Goal: Task Accomplishment & Management: Manage account settings

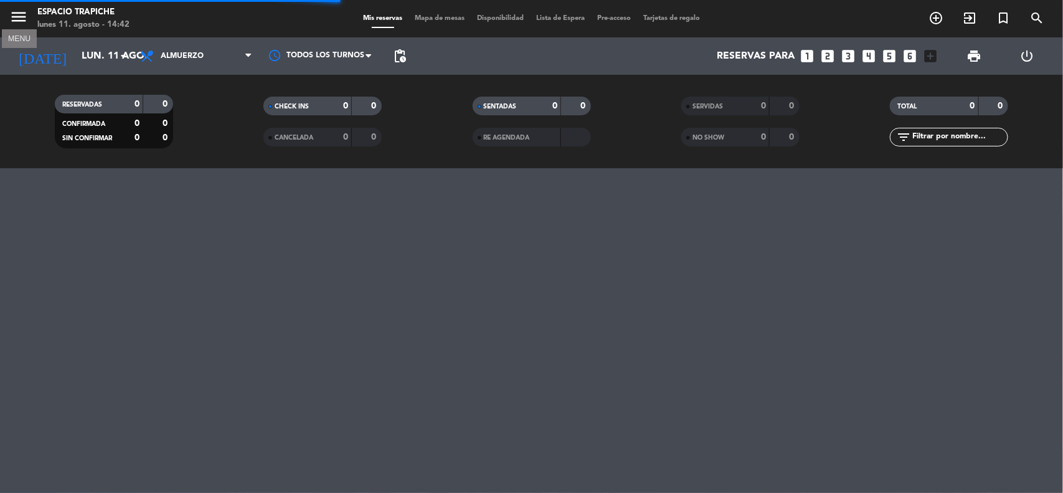
click at [11, 14] on icon "menu" at bounding box center [18, 16] width 19 height 19
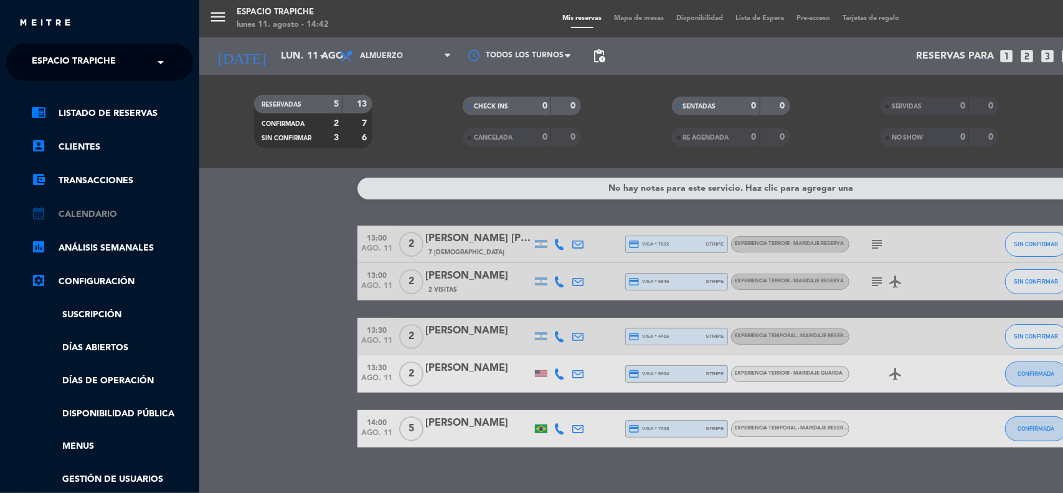
click at [86, 212] on link "calendar_month Calendario" at bounding box center [112, 214] width 162 height 15
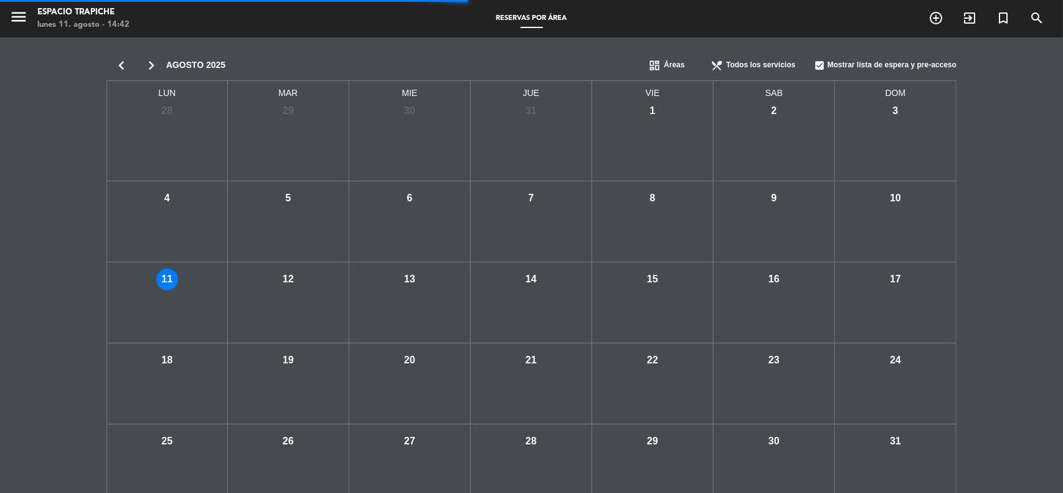
click at [86, 212] on div "chevron_left chevron_right agosto 2025 dashboard Áreas restaurant_menu Todos lo…" at bounding box center [531, 277] width 1063 height 480
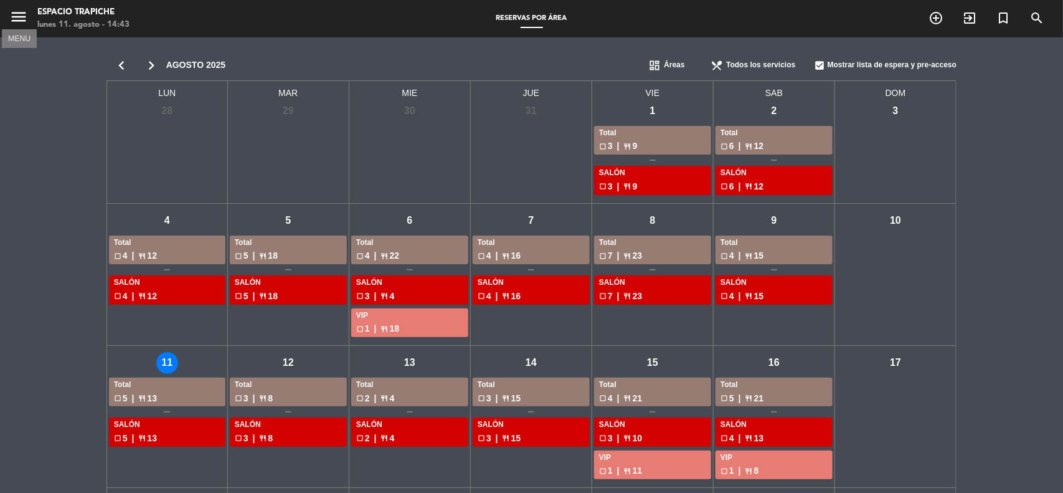
click at [17, 21] on icon "menu" at bounding box center [18, 16] width 19 height 19
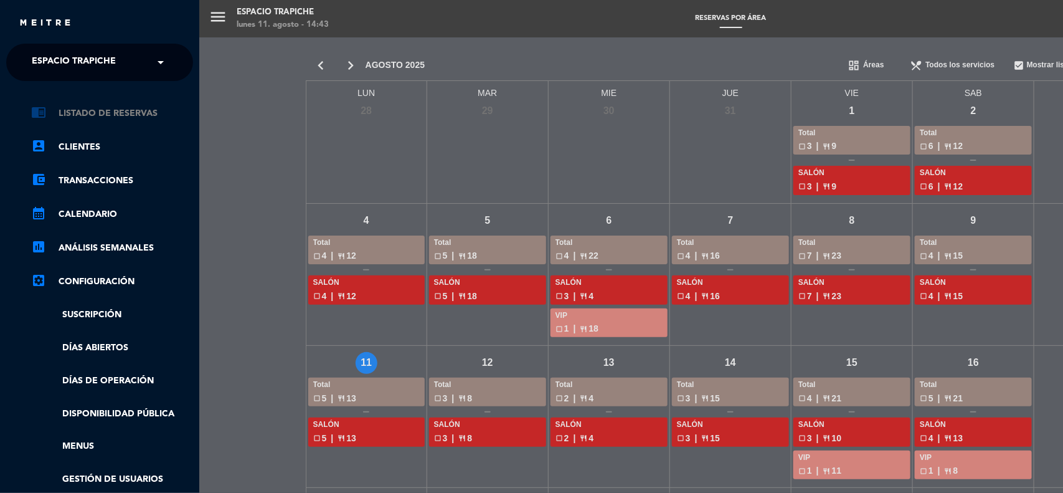
click at [82, 111] on link "chrome_reader_mode Listado de Reservas" at bounding box center [112, 113] width 162 height 15
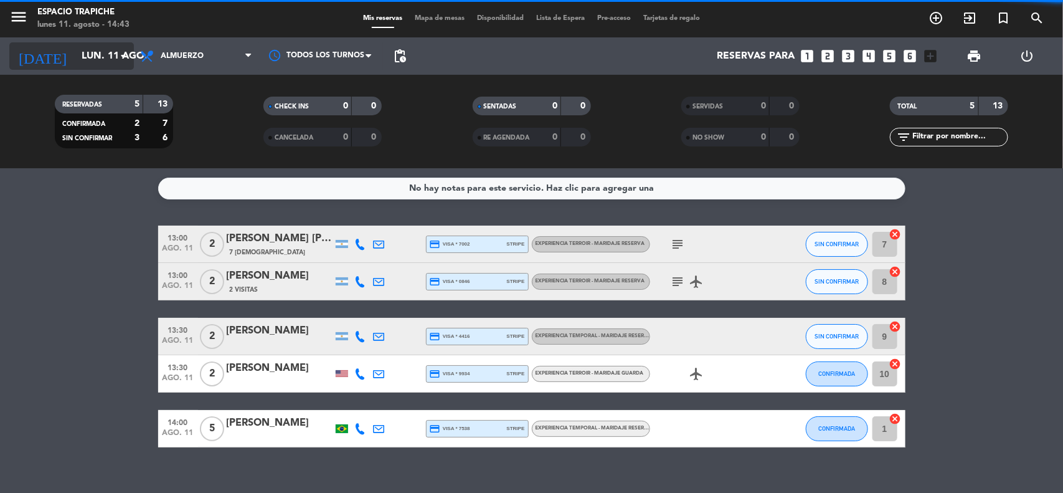
click at [82, 68] on div "[DATE] lun. 11 ago. arrow_drop_down" at bounding box center [71, 55] width 125 height 27
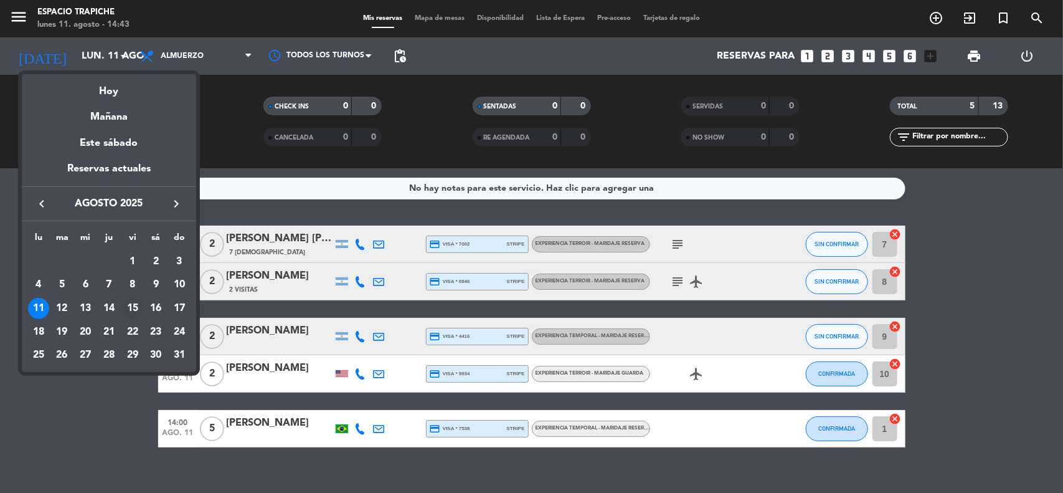
click at [136, 308] on div "15" at bounding box center [132, 308] width 21 height 21
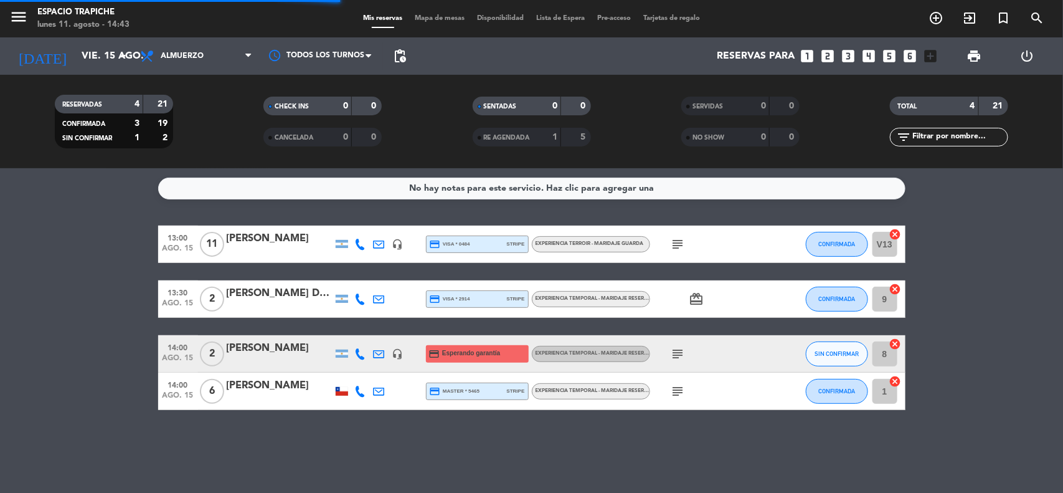
click at [101, 281] on bookings-row "13:00 ago. 15 11 [PERSON_NAME] headset_mic credit_card visa * 0484 stripe Exper…" at bounding box center [531, 317] width 1063 height 184
click at [179, 347] on span "14:00" at bounding box center [178, 346] width 31 height 14
click at [677, 354] on icon "subject" at bounding box center [678, 353] width 15 height 15
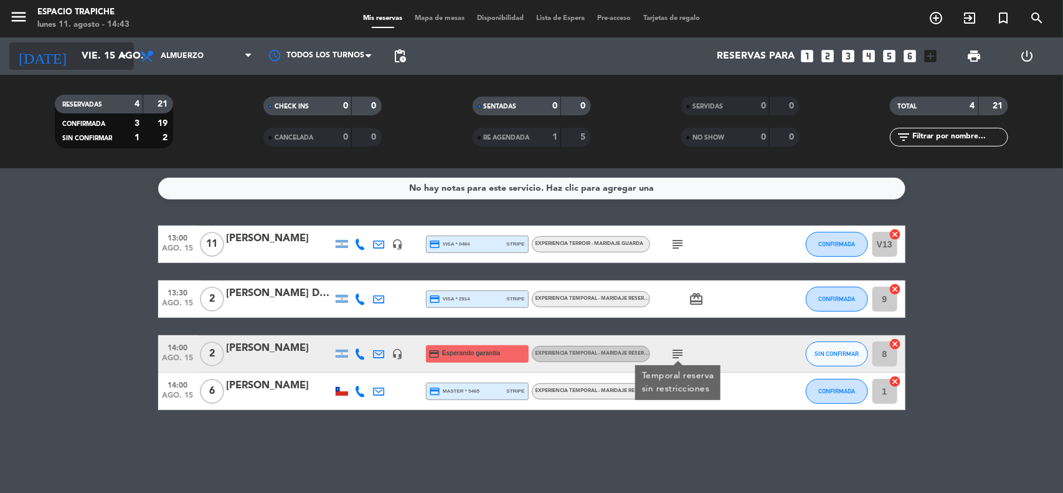
click at [75, 58] on input "vie. 15 ago." at bounding box center [140, 56] width 131 height 24
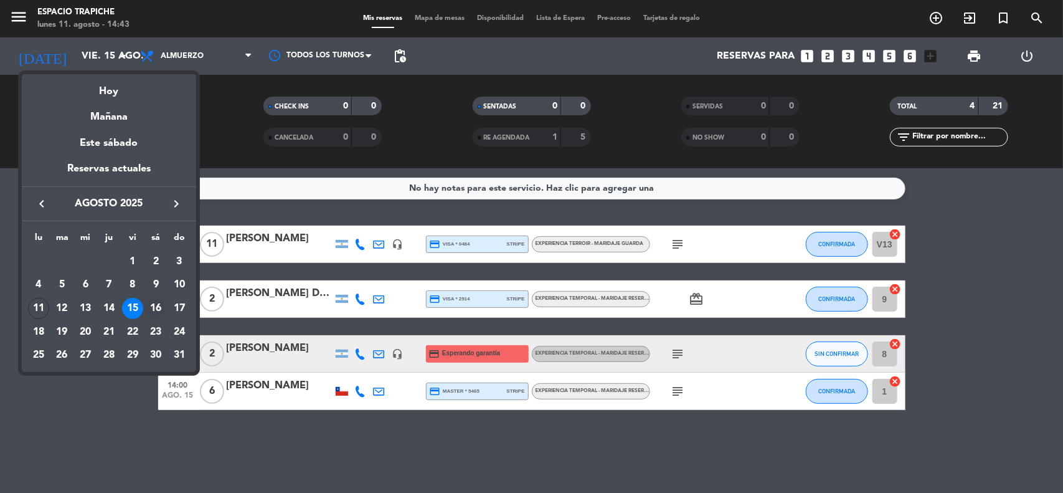
click at [154, 305] on div "16" at bounding box center [155, 308] width 21 height 21
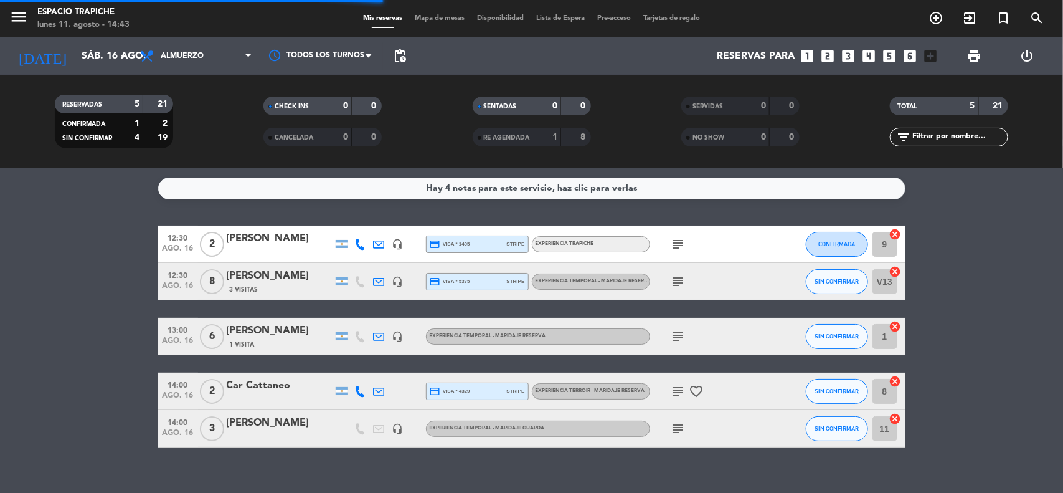
click at [117, 265] on bookings-row "12:30 ago. 16 2 [PERSON_NAME] headset_mic credit_card visa * 1405 stripe Experi…" at bounding box center [531, 336] width 1063 height 222
click at [184, 388] on span "14:00" at bounding box center [178, 384] width 31 height 14
click at [676, 384] on icon "subject" at bounding box center [678, 391] width 15 height 15
click at [108, 365] on bookings-row "12:30 ago. 16 2 [PERSON_NAME] headset_mic credit_card visa * 1405 stripe Experi…" at bounding box center [531, 336] width 1063 height 222
click at [358, 392] on icon at bounding box center [360, 390] width 11 height 11
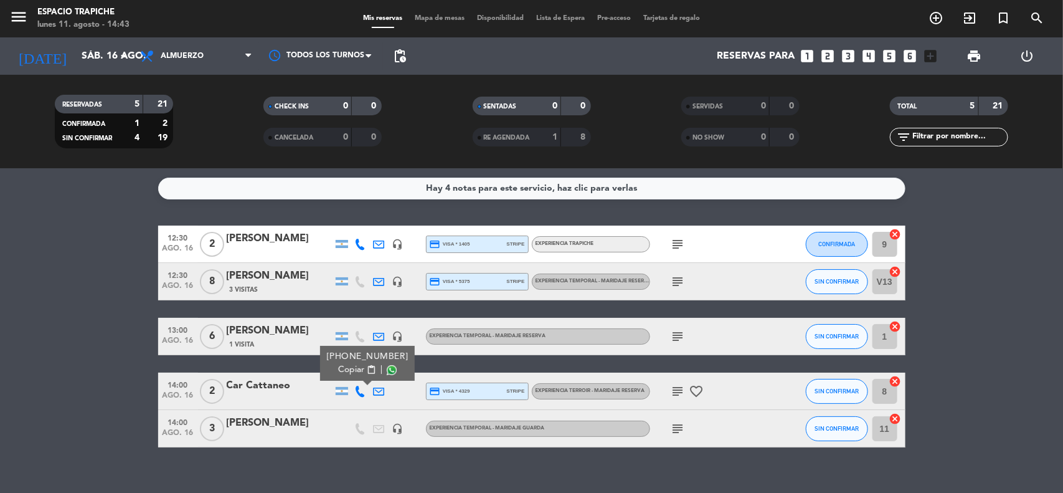
click at [121, 386] on bookings-row "12:30 ago. 16 2 [PERSON_NAME] headset_mic credit_card visa * 1405 stripe Experi…" at bounding box center [531, 336] width 1063 height 222
click at [676, 427] on icon "subject" at bounding box center [678, 428] width 15 height 15
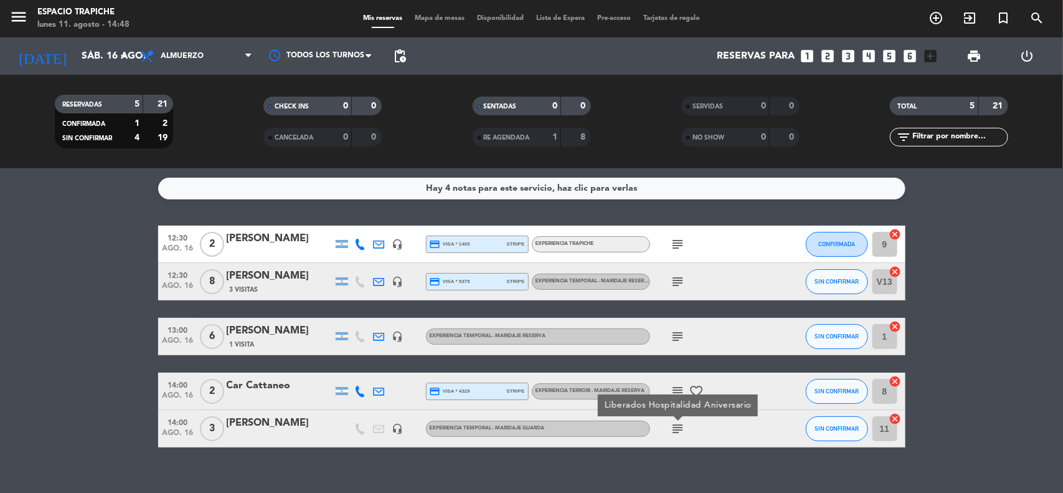
click at [95, 278] on bookings-row "12:30 ago. 16 2 [PERSON_NAME] headset_mic credit_card visa * 1405 stripe Experi…" at bounding box center [531, 336] width 1063 height 222
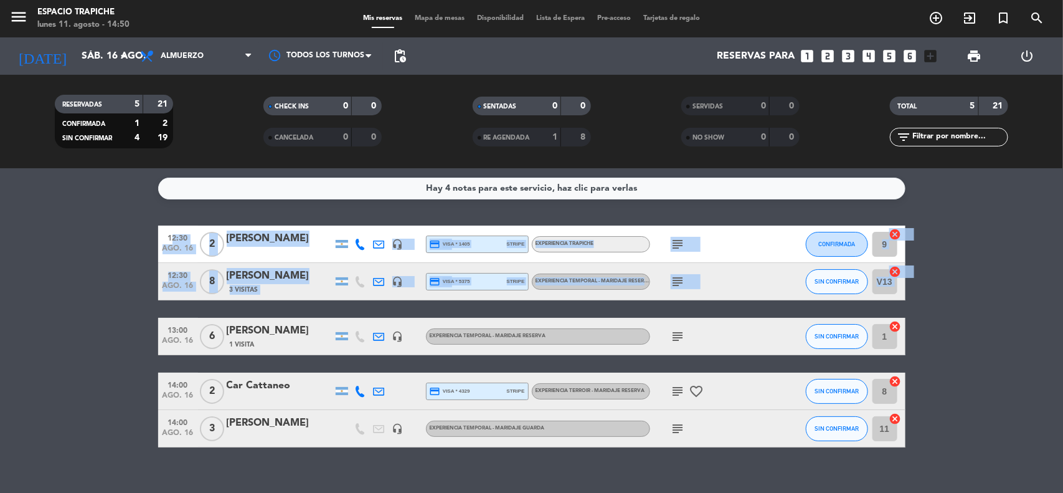
drag, startPoint x: 65, startPoint y: 274, endPoint x: 169, endPoint y: 333, distance: 119.6
click at [169, 333] on bookings-row "12:30 ago. 16 2 [PERSON_NAME] headset_mic credit_card visa * 1405 stripe Experi…" at bounding box center [531, 336] width 1063 height 222
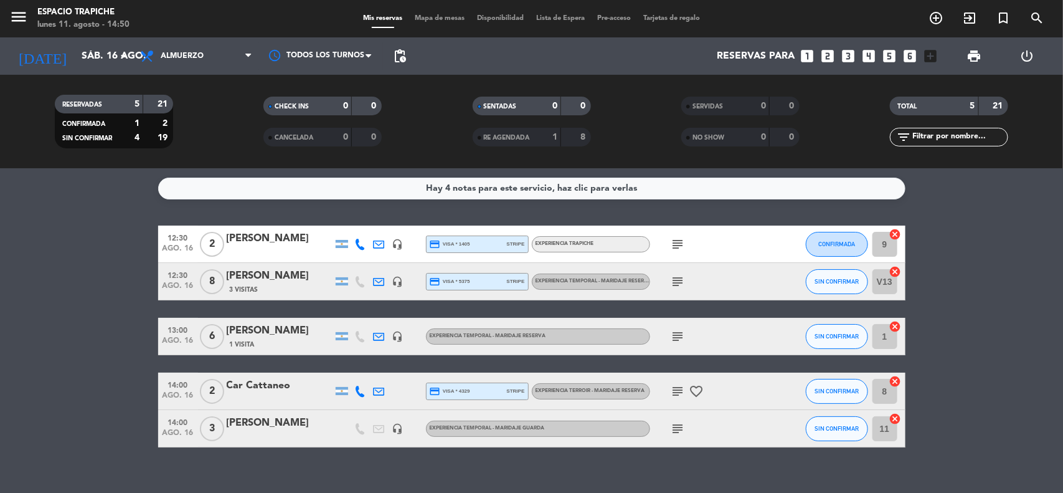
click at [137, 305] on bookings-row "12:30 ago. 16 2 [PERSON_NAME] headset_mic credit_card visa * 1405 stripe Experi…" at bounding box center [531, 336] width 1063 height 222
drag, startPoint x: 293, startPoint y: 387, endPoint x: 244, endPoint y: 391, distance: 48.8
click at [244, 391] on div "Car Cattaneo" at bounding box center [280, 385] width 106 height 16
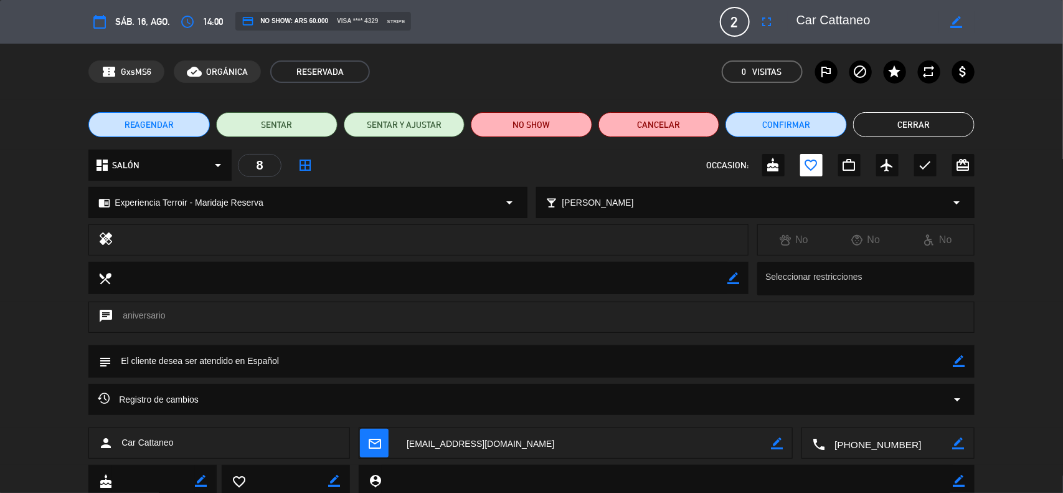
click at [882, 115] on button "Cerrar" at bounding box center [913, 124] width 121 height 25
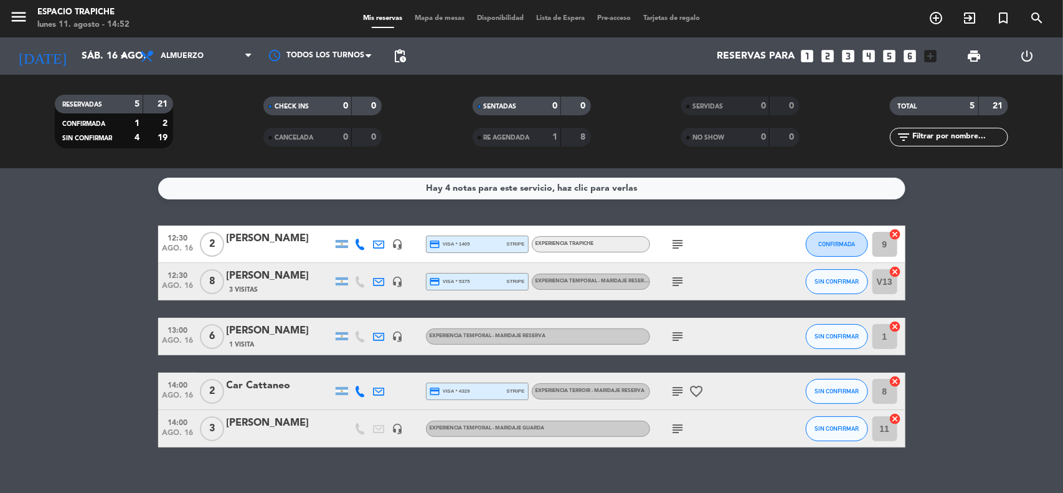
click at [128, 392] on bookings-row "12:30 ago. 16 2 [PERSON_NAME] headset_mic credit_card visa * 1405 stripe Experi…" at bounding box center [531, 336] width 1063 height 222
click at [132, 303] on bookings-row "12:30 ago. 16 2 [PERSON_NAME] headset_mic credit_card visa * 1405 stripe Experi…" at bounding box center [531, 336] width 1063 height 222
click at [95, 70] on div "[DATE] sáb. 16 ago. arrow_drop_down" at bounding box center [71, 55] width 125 height 37
click at [84, 59] on input "sáb. 16 ago." at bounding box center [140, 56] width 131 height 24
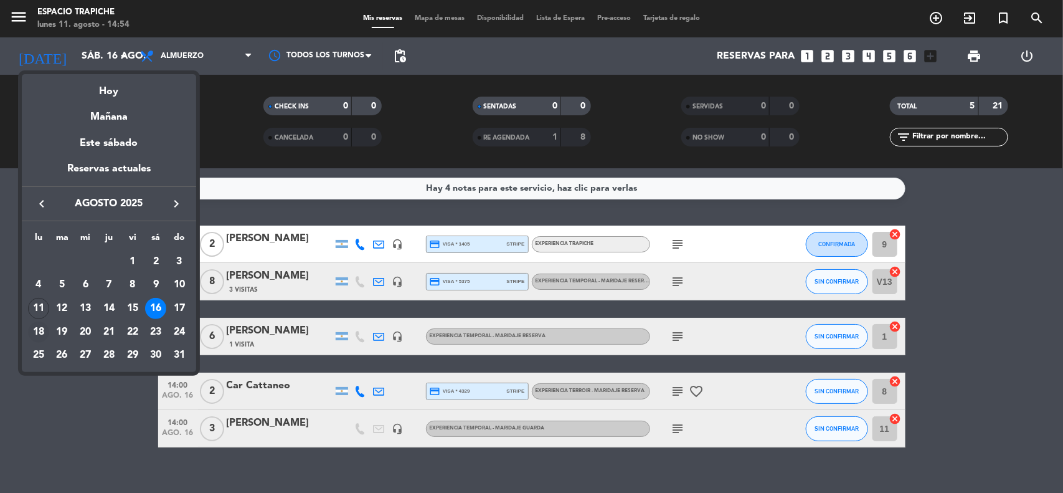
click at [37, 333] on div "18" at bounding box center [38, 331] width 21 height 21
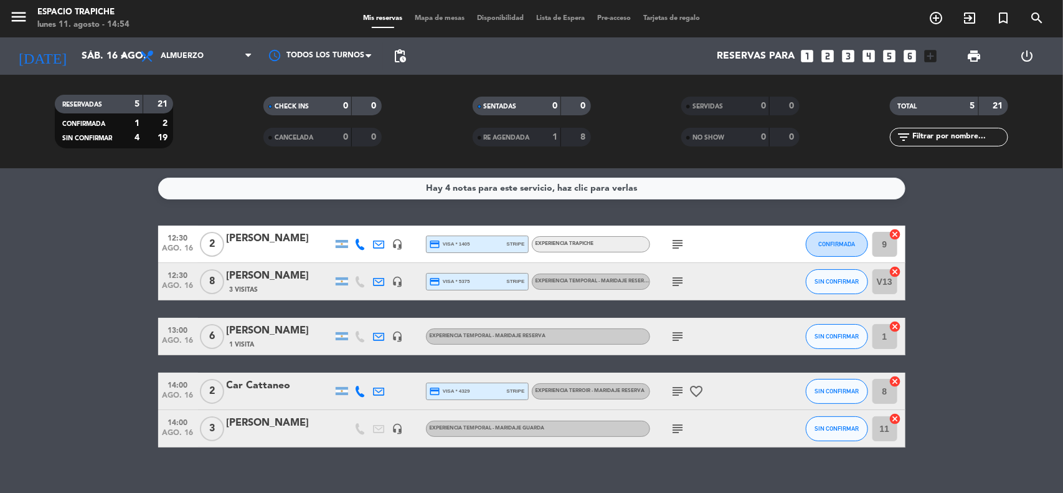
type input "lun. 18 ago."
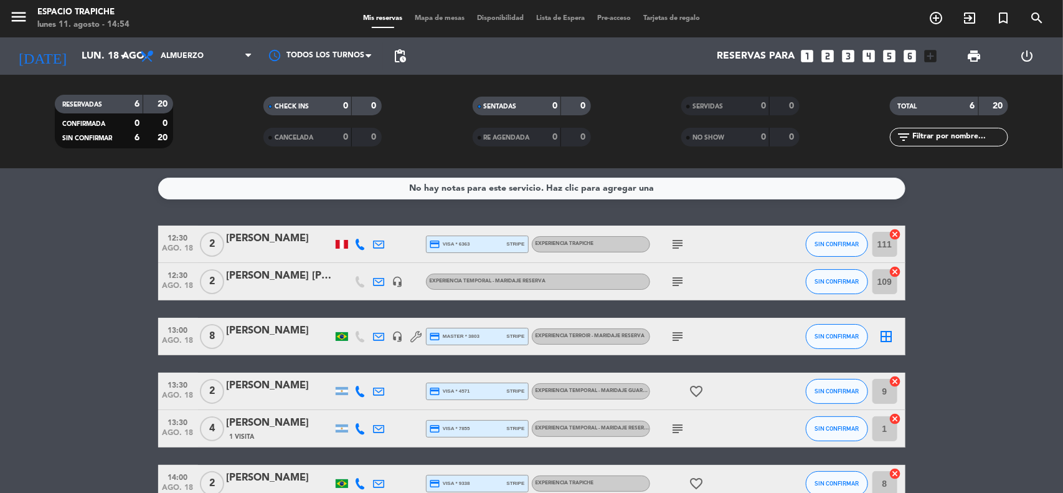
click at [82, 280] on bookings-row "12:30 ago. 18 2 [PERSON_NAME] credit_card visa * 6363 stripe Experiencia Trapic…" at bounding box center [531, 363] width 1063 height 276
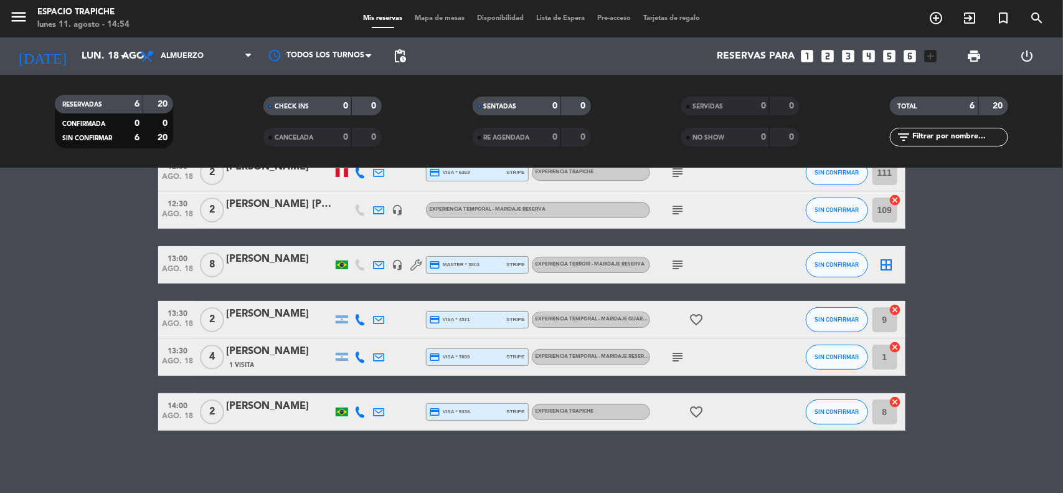
scroll to position [40, 0]
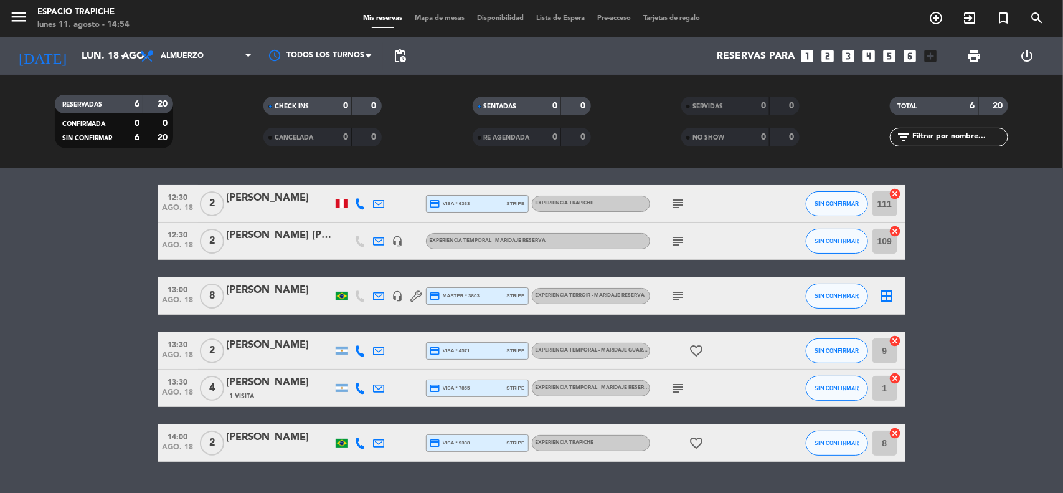
click at [883, 296] on icon "border_all" at bounding box center [886, 295] width 15 height 15
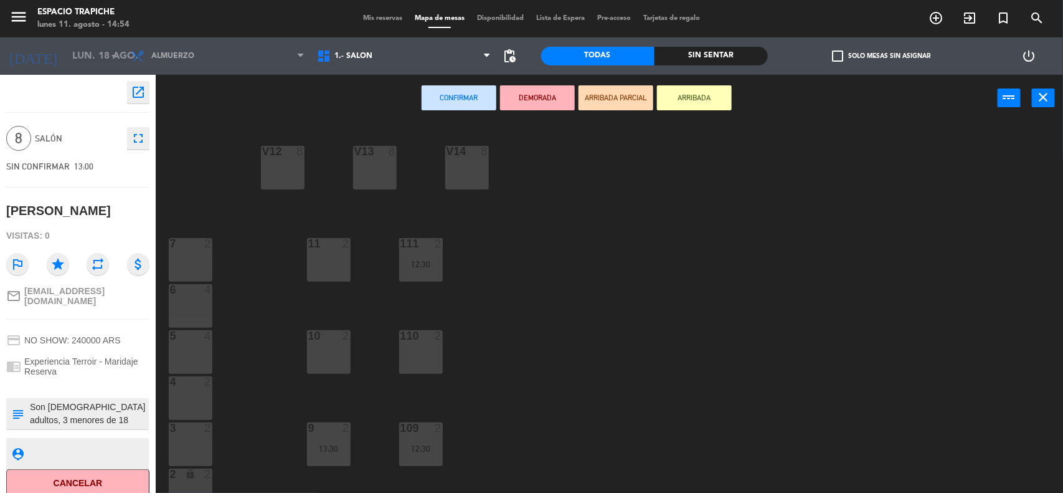
click at [391, 177] on div "V13 8" at bounding box center [375, 168] width 44 height 44
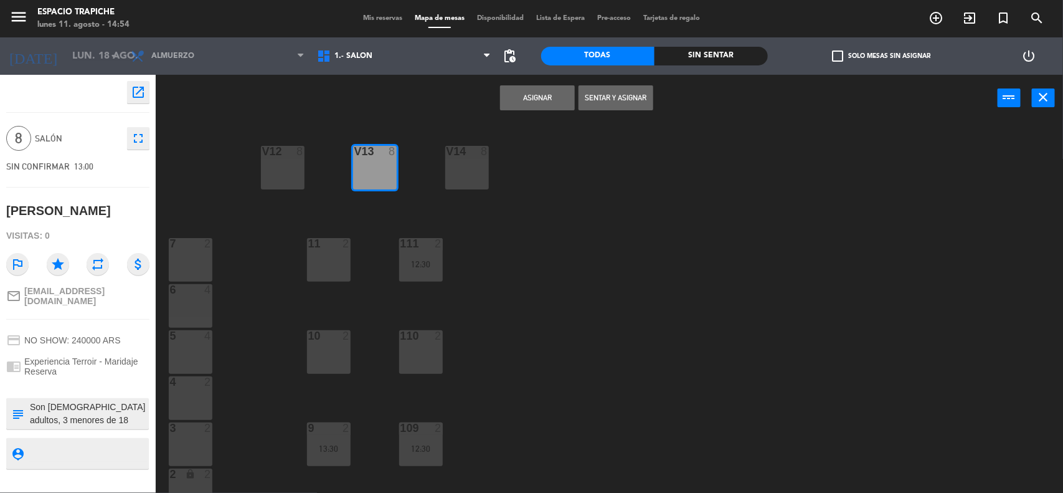
click at [555, 90] on button "Asignar" at bounding box center [537, 97] width 75 height 25
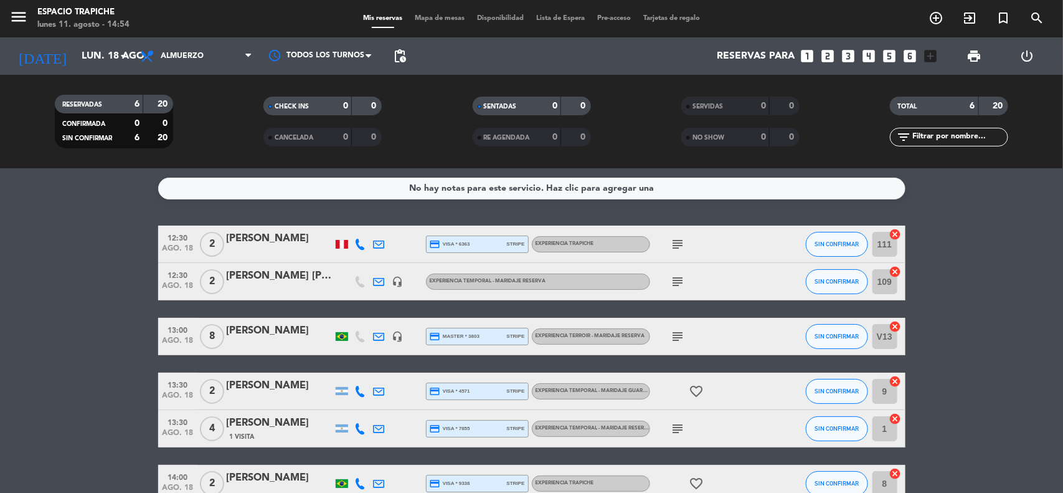
click at [80, 349] on bookings-row "12:30 ago. 18 2 [PERSON_NAME] credit_card visa * 6363 stripe Experiencia Trapic…" at bounding box center [531, 363] width 1063 height 276
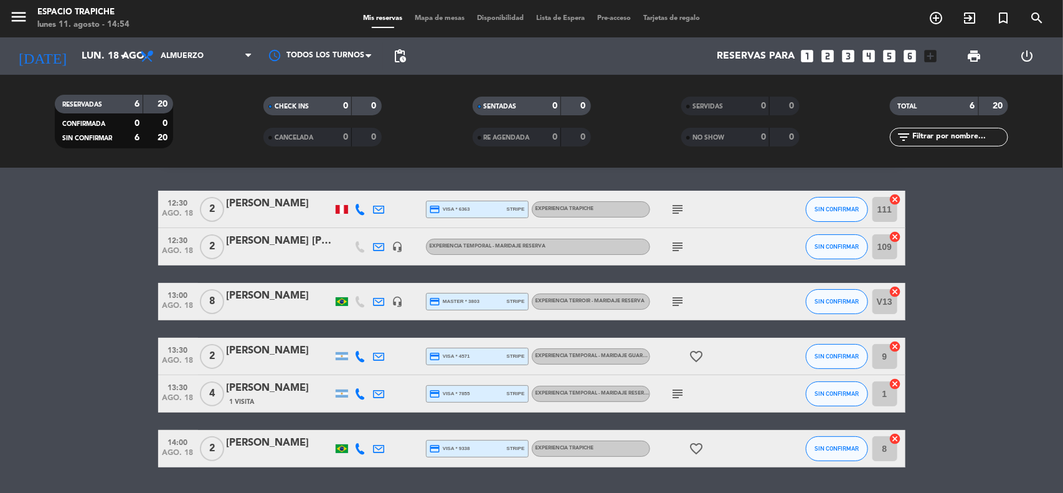
scroll to position [31, 0]
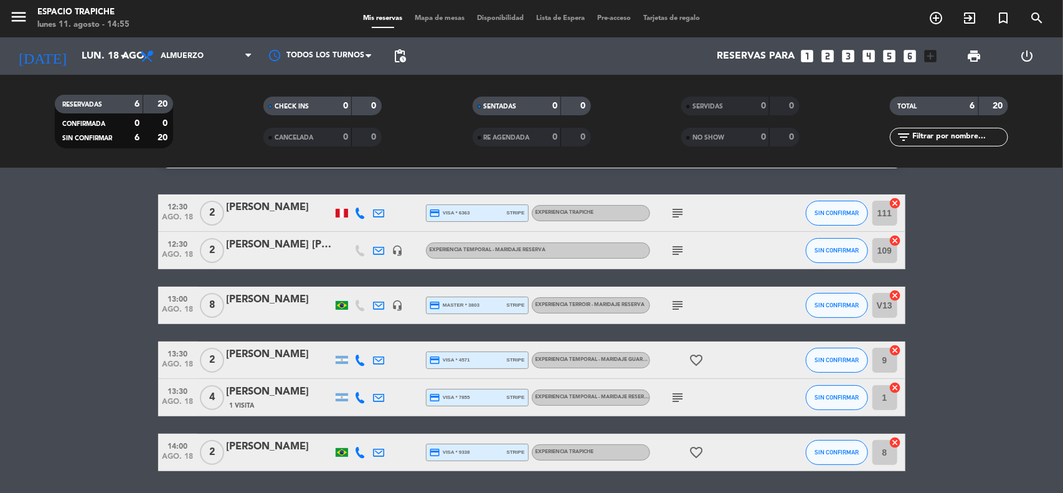
click at [677, 251] on icon "subject" at bounding box center [678, 250] width 15 height 15
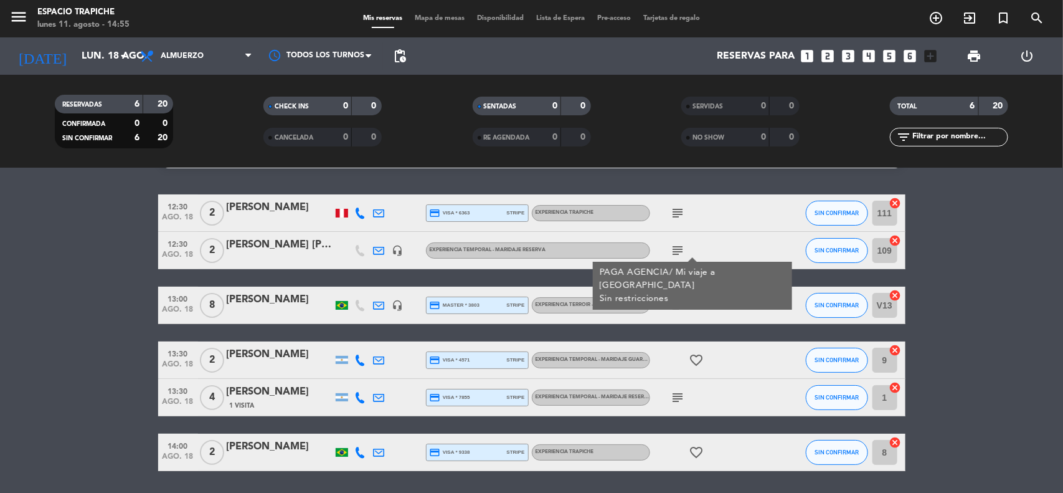
click at [677, 251] on icon "subject" at bounding box center [678, 250] width 15 height 15
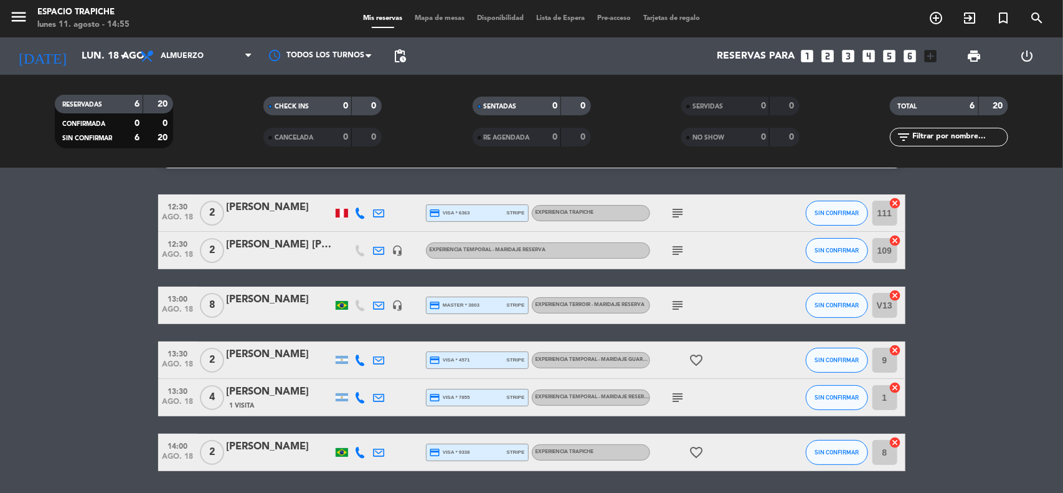
click at [676, 298] on icon "subject" at bounding box center [678, 305] width 15 height 15
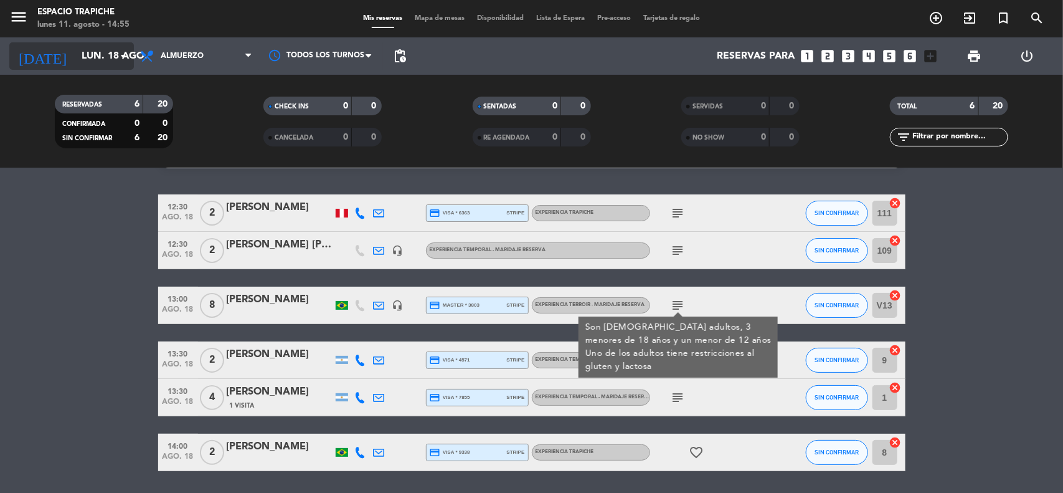
click at [75, 57] on input "lun. 18 ago." at bounding box center [140, 56] width 131 height 24
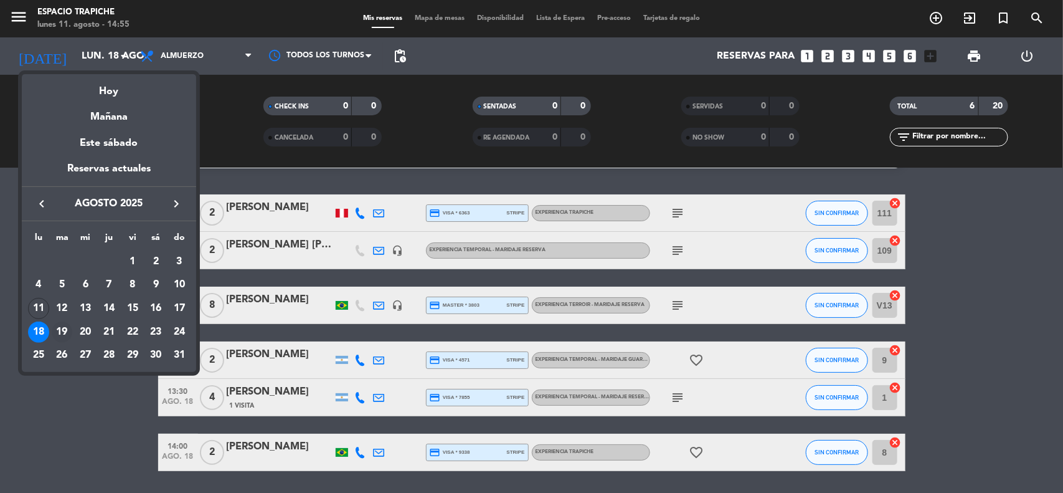
click at [55, 327] on div "19" at bounding box center [62, 331] width 21 height 21
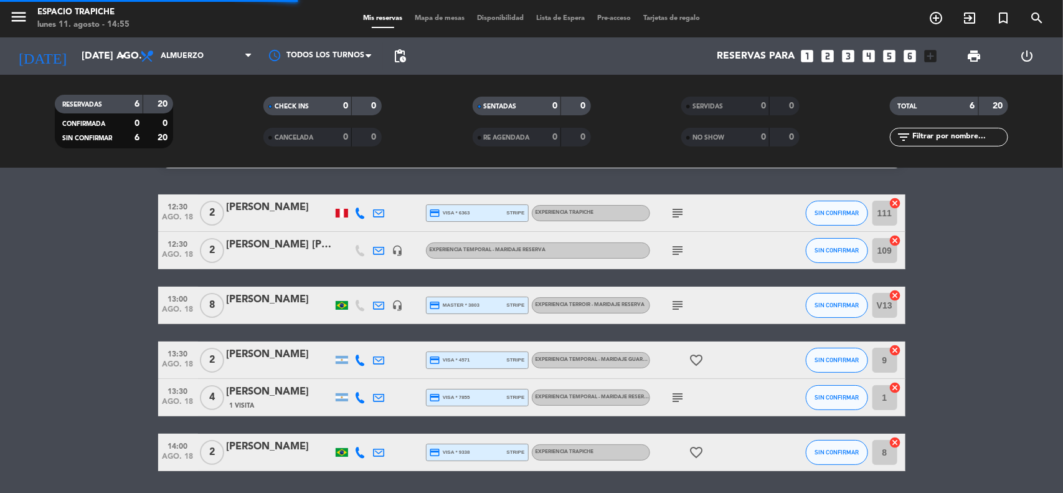
scroll to position [0, 0]
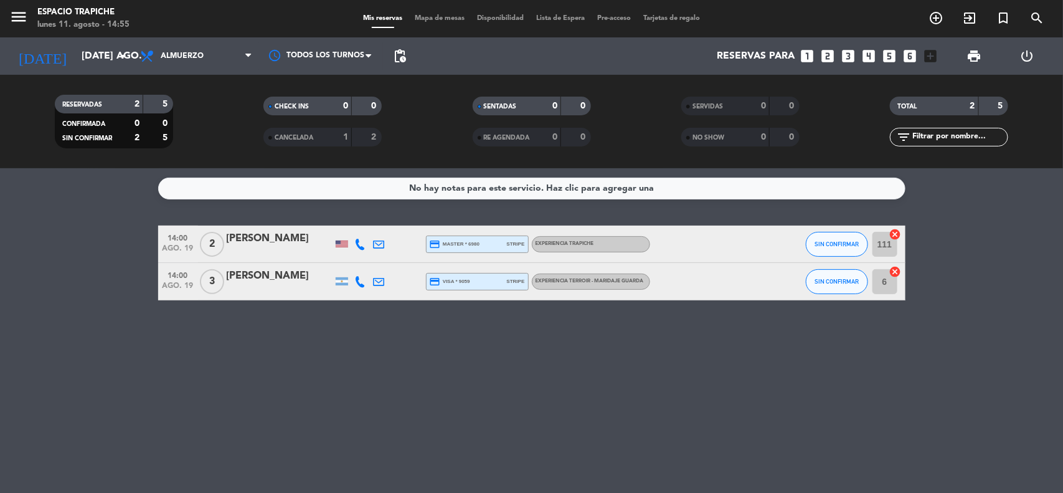
click at [94, 291] on bookings-row "14:00 ago. 19 2 [PERSON_NAME] credit_card master * 6980 stripe Experiencia Trap…" at bounding box center [531, 262] width 1063 height 75
click at [94, 58] on input "[DATE] ago." at bounding box center [140, 56] width 131 height 24
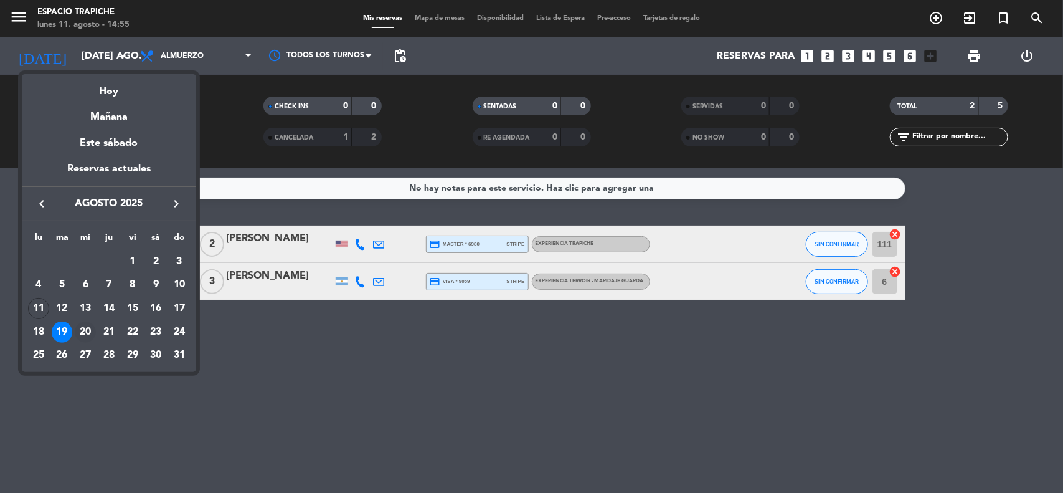
click at [86, 328] on div "20" at bounding box center [85, 331] width 21 height 21
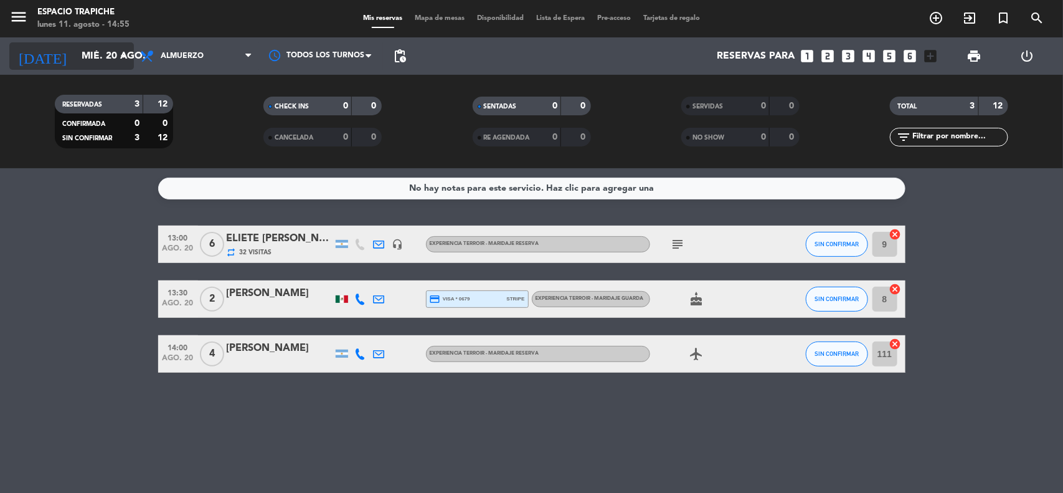
click at [85, 57] on input "mié. 20 ago." at bounding box center [140, 56] width 131 height 24
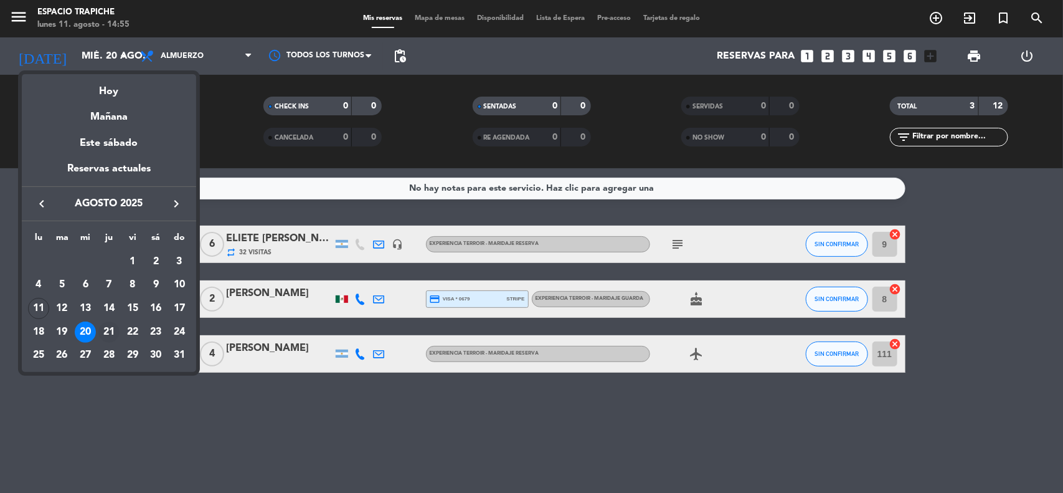
click at [105, 331] on div "21" at bounding box center [108, 331] width 21 height 21
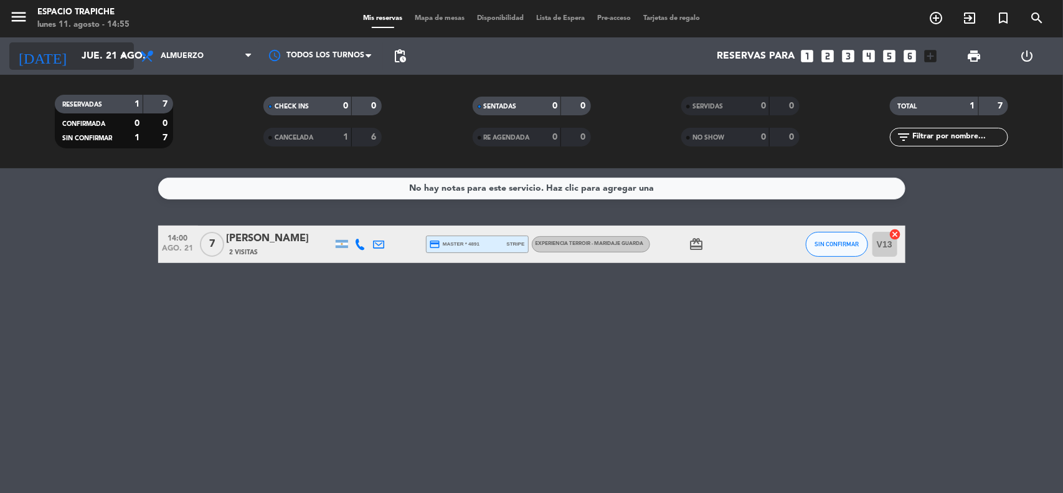
click at [92, 49] on input "jue. 21 ago." at bounding box center [140, 56] width 131 height 24
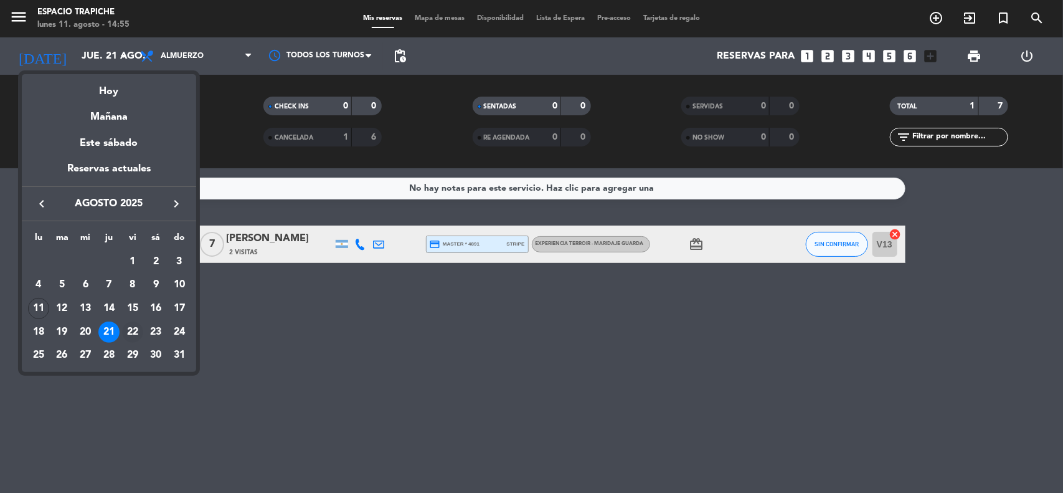
click at [131, 328] on div "22" at bounding box center [132, 331] width 21 height 21
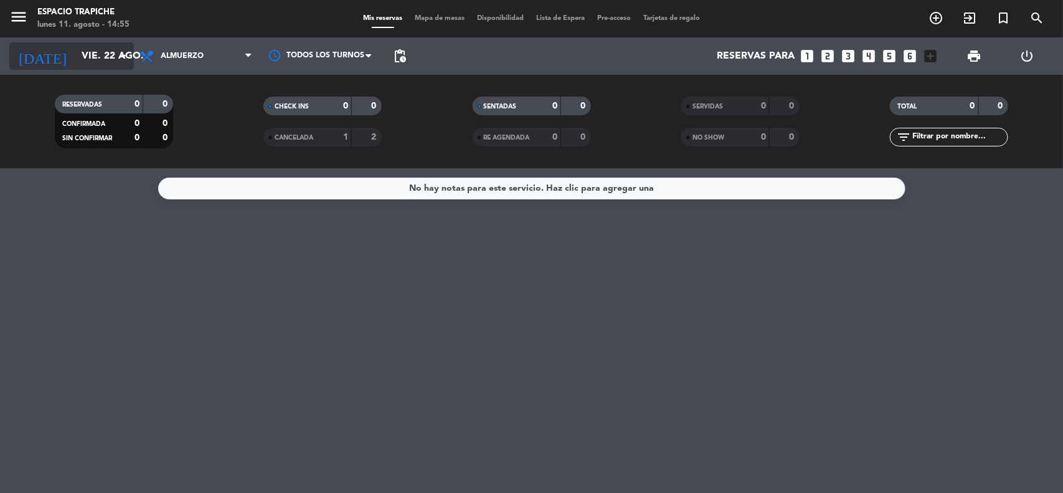
click at [75, 58] on input "vie. 22 ago." at bounding box center [140, 56] width 131 height 24
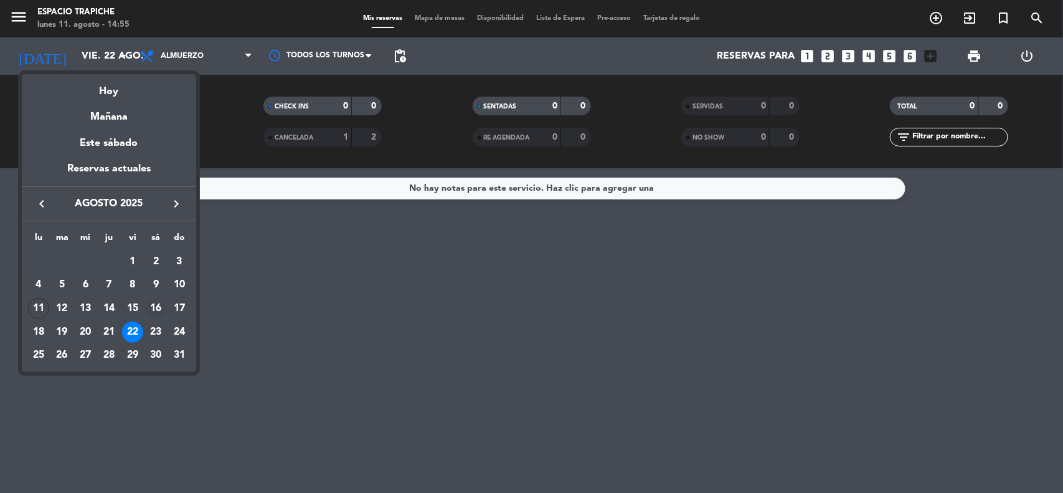
click at [154, 306] on div "16" at bounding box center [155, 308] width 21 height 21
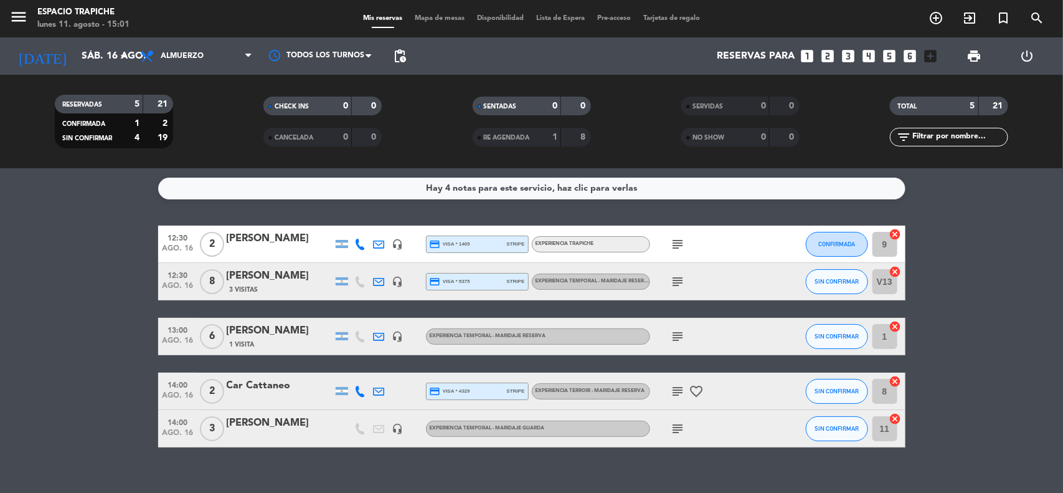
click at [80, 287] on bookings-row "12:30 ago. 16 2 [PERSON_NAME] headset_mic credit_card visa * 1405 stripe Experi…" at bounding box center [531, 336] width 1063 height 222
click at [54, 214] on div "Hay 4 notas para este servicio, haz clic para verlas 12:30 ago. 16 2 [PERSON_NA…" at bounding box center [531, 330] width 1063 height 324
click at [73, 260] on bookings-row "12:30 ago. 16 2 [PERSON_NAME] headset_mic credit_card visa * 1405 stripe Experi…" at bounding box center [531, 336] width 1063 height 222
click at [75, 57] on input "sáb. 16 ago." at bounding box center [140, 56] width 131 height 24
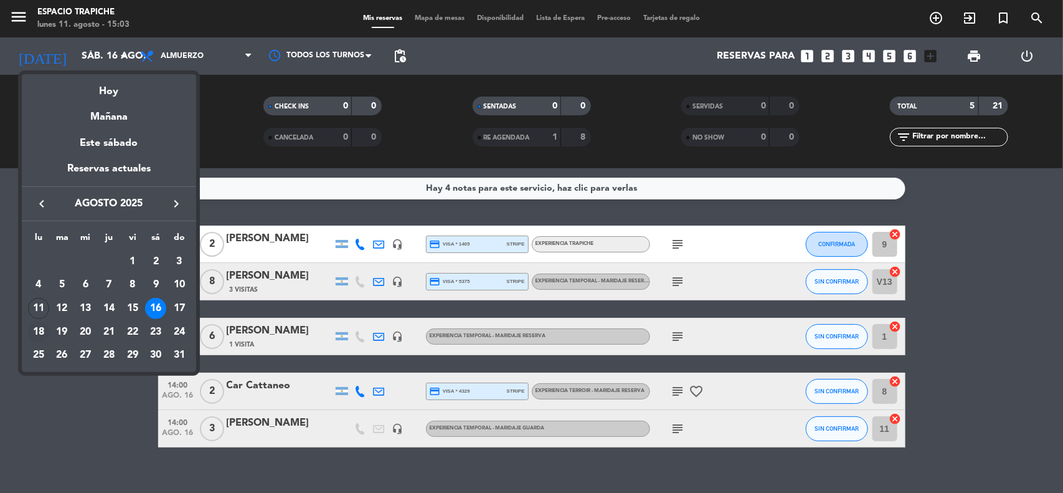
click at [35, 331] on div "18" at bounding box center [38, 331] width 21 height 21
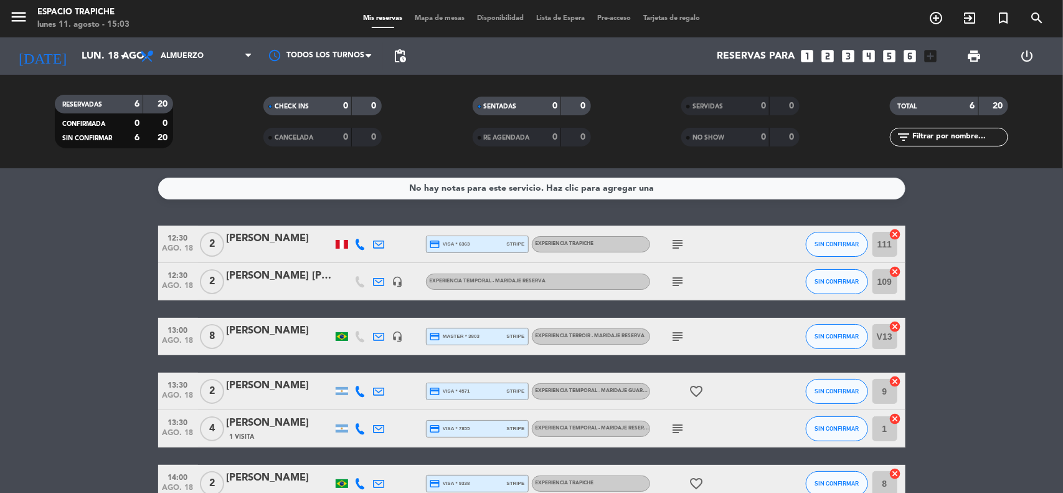
click at [50, 301] on bookings-row "12:30 ago. 18 2 [PERSON_NAME] credit_card visa * 6363 stripe Experiencia Trapic…" at bounding box center [531, 363] width 1063 height 276
click at [75, 61] on input "lun. 18 ago." at bounding box center [140, 56] width 131 height 24
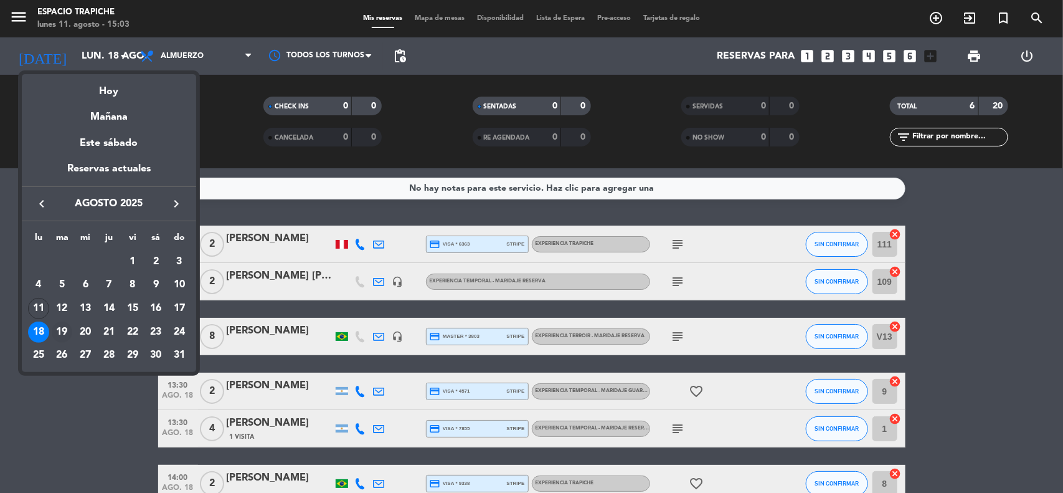
click at [61, 334] on div "19" at bounding box center [62, 331] width 21 height 21
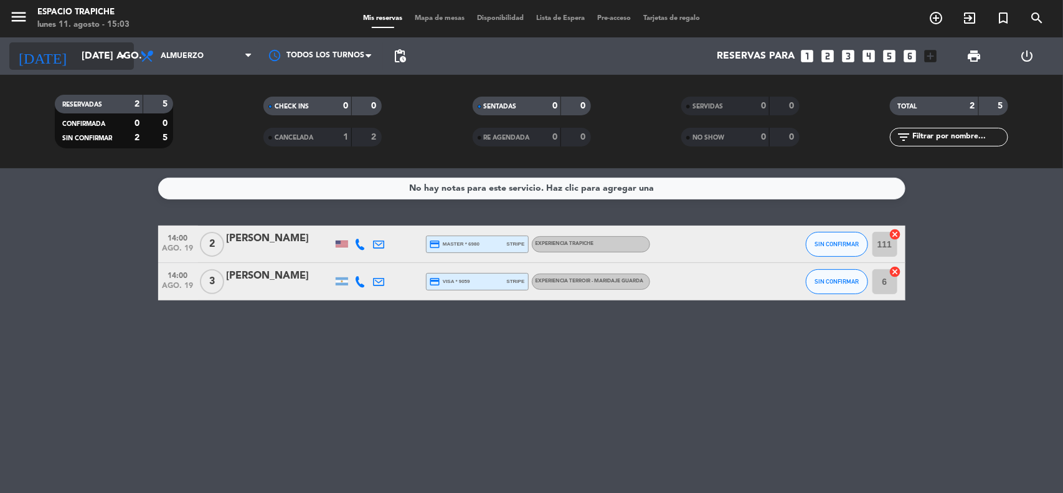
click at [75, 45] on input "[DATE] ago." at bounding box center [140, 56] width 131 height 24
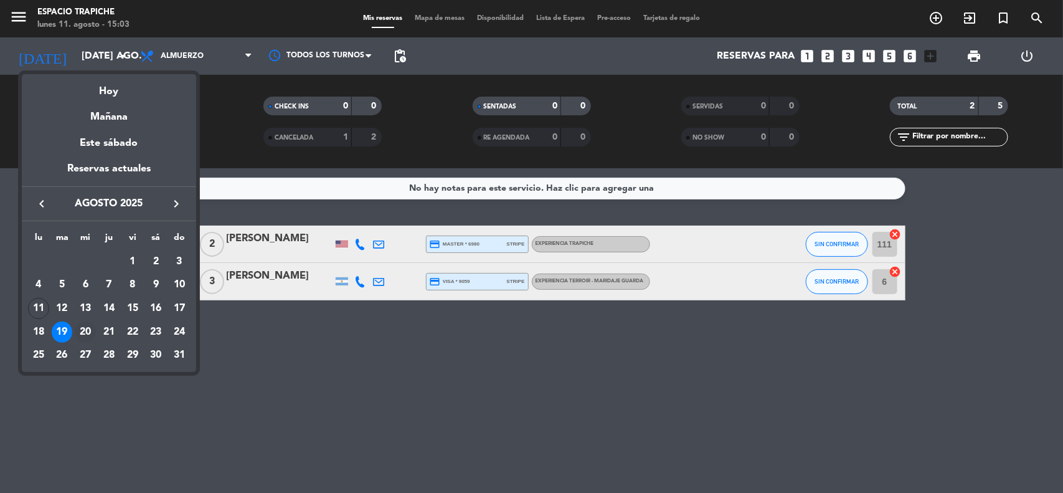
click at [84, 330] on div "20" at bounding box center [85, 331] width 21 height 21
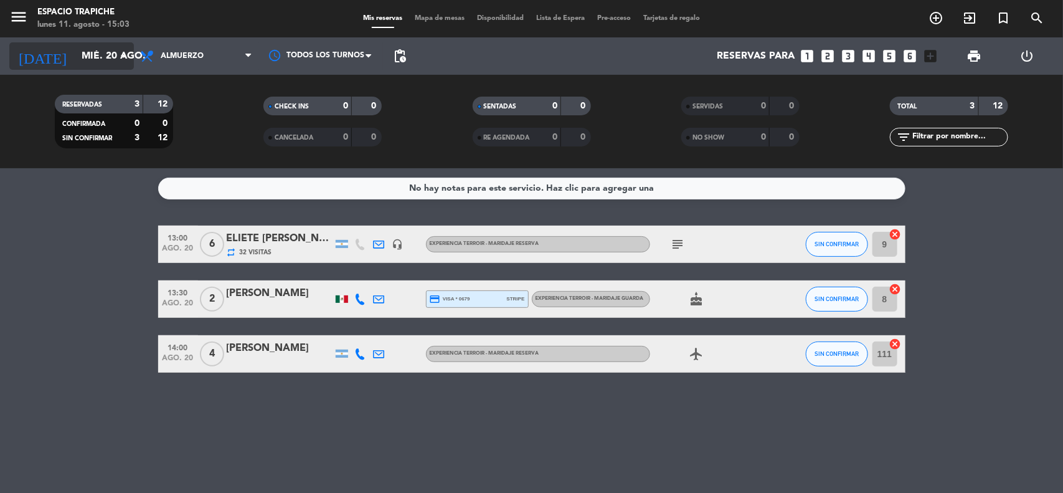
click at [82, 52] on input "mié. 20 ago." at bounding box center [140, 56] width 131 height 24
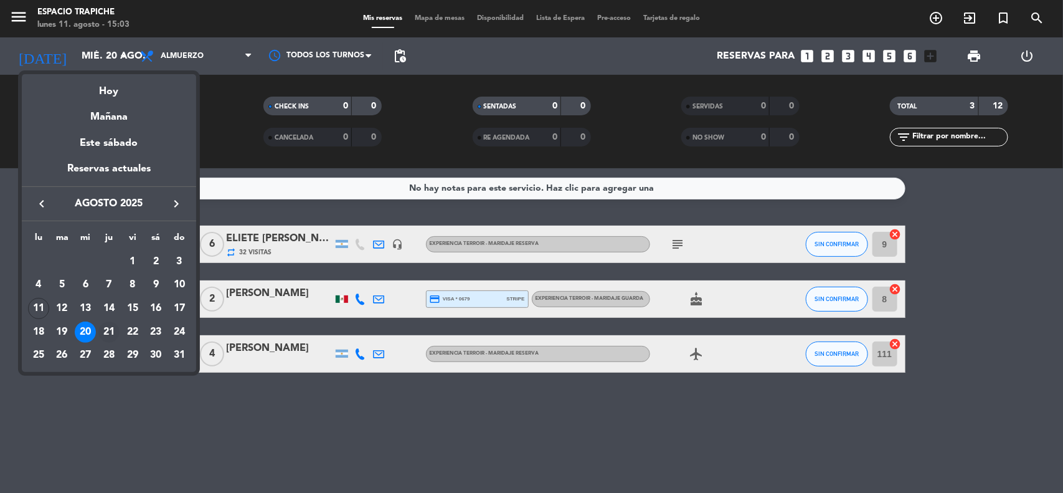
click at [108, 325] on div "21" at bounding box center [108, 331] width 21 height 21
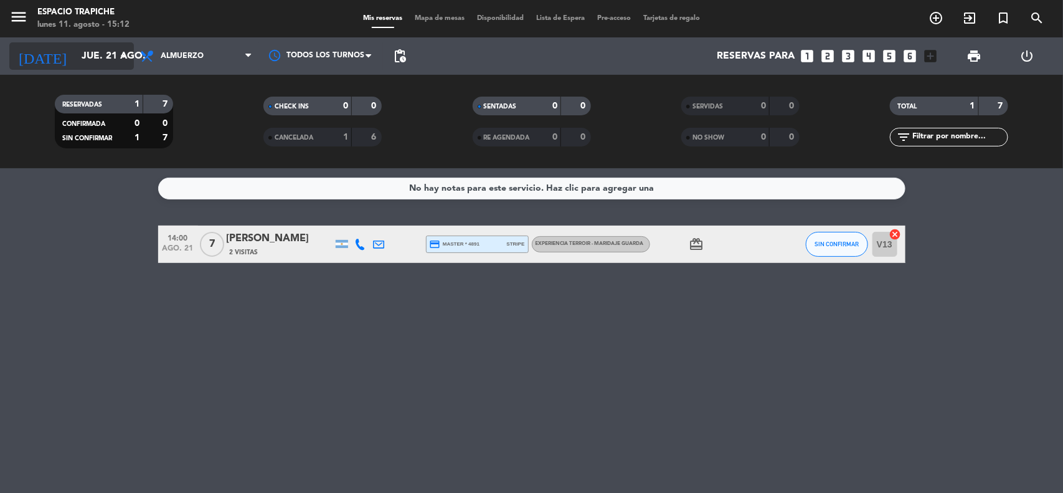
click at [75, 50] on input "jue. 21 ago." at bounding box center [140, 56] width 131 height 24
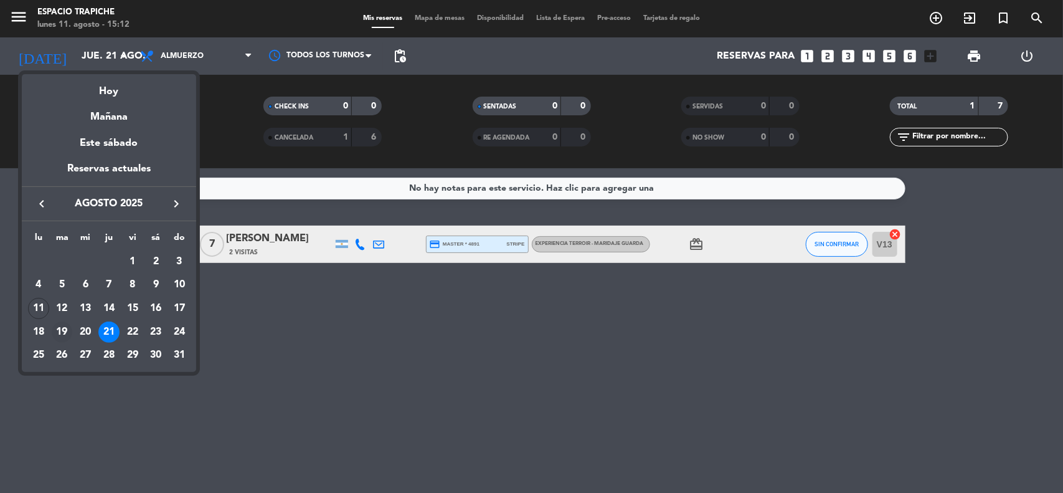
click at [60, 330] on div "19" at bounding box center [62, 331] width 21 height 21
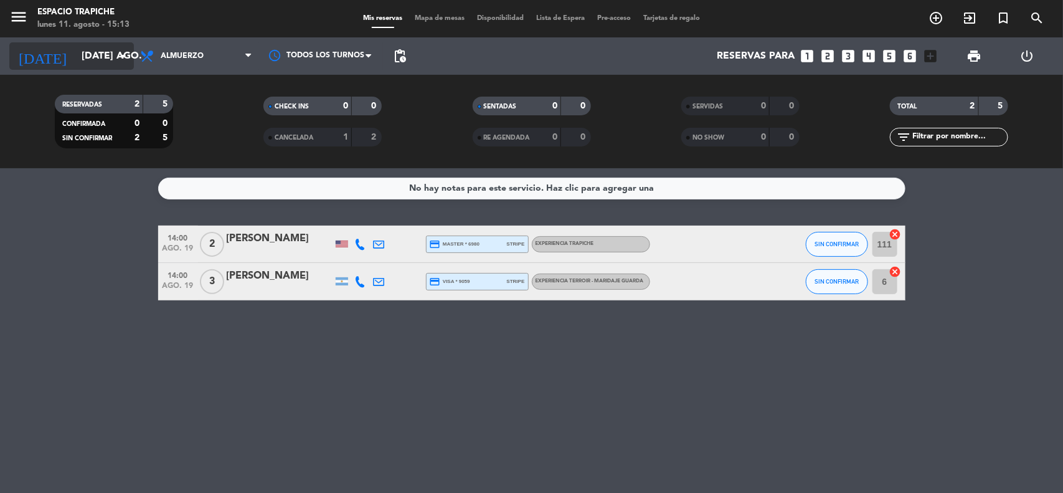
click at [75, 62] on input "[DATE] ago." at bounding box center [140, 56] width 131 height 24
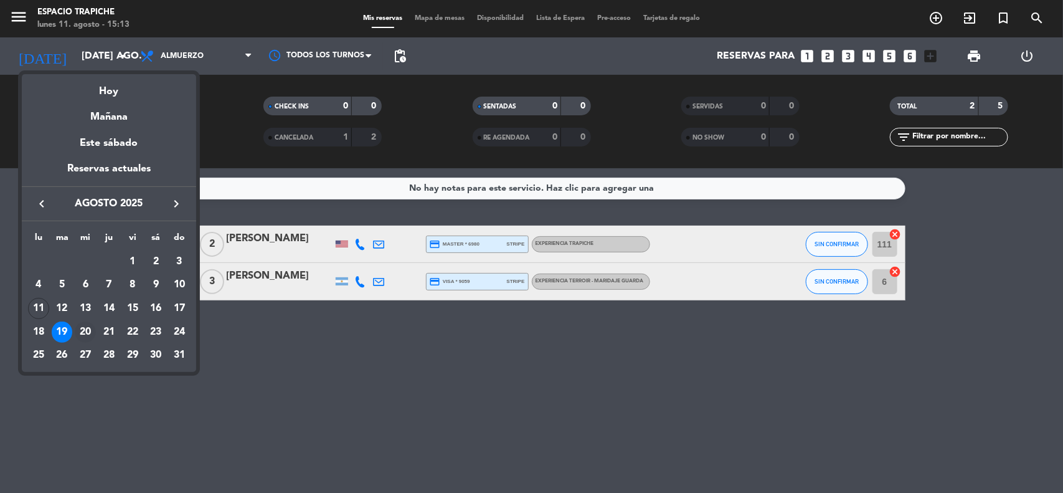
click at [85, 335] on div "20" at bounding box center [85, 331] width 21 height 21
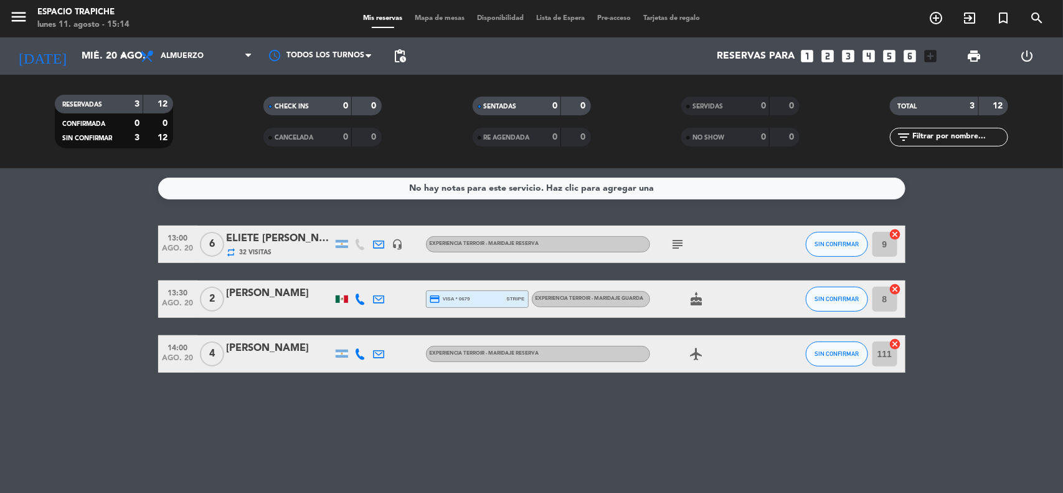
click at [114, 273] on bookings-row "13:00 ago. 20 6 ELIETE [PERSON_NAME] repeat 32 Visitas headset_mic Experiencia …" at bounding box center [531, 298] width 1063 height 147
click at [75, 67] on input "mié. 20 ago." at bounding box center [140, 56] width 131 height 24
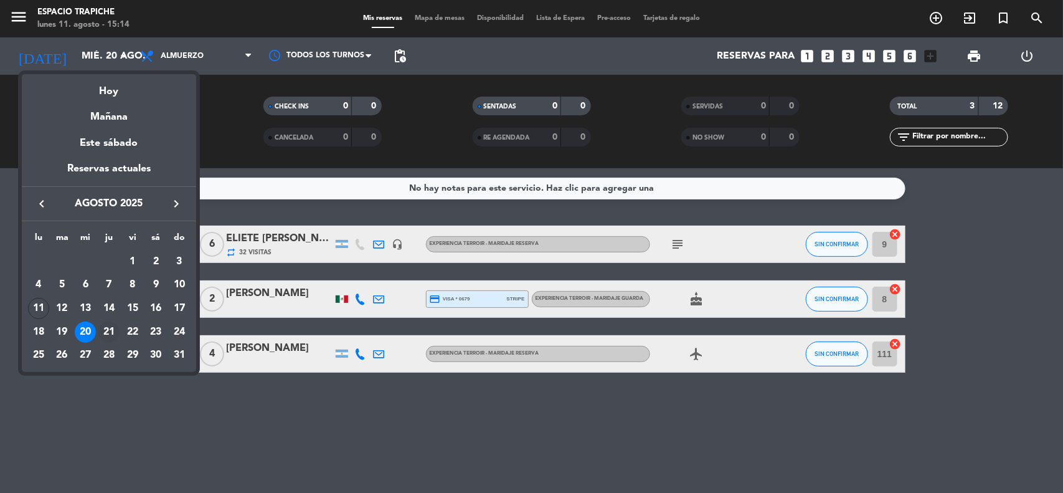
click at [110, 324] on div "21" at bounding box center [108, 331] width 21 height 21
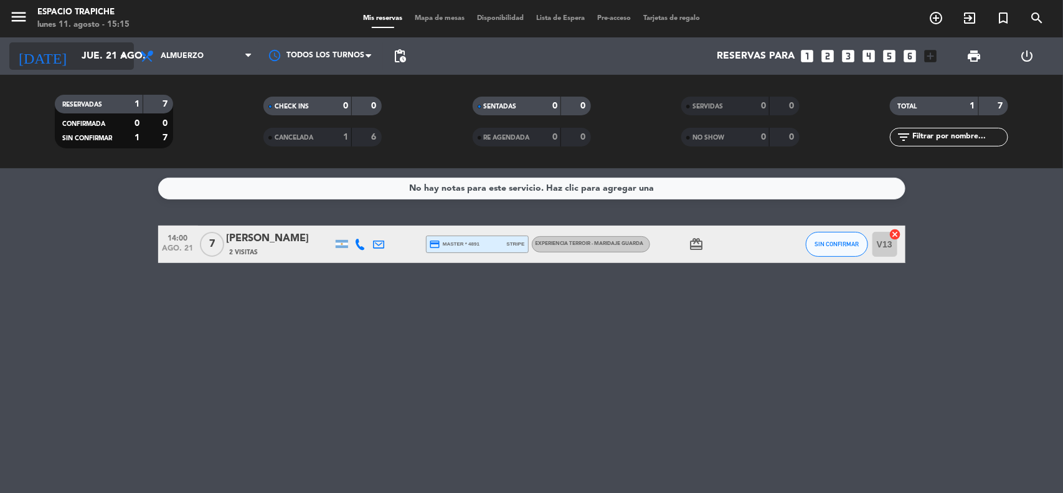
click at [75, 57] on input "jue. 21 ago." at bounding box center [140, 56] width 131 height 24
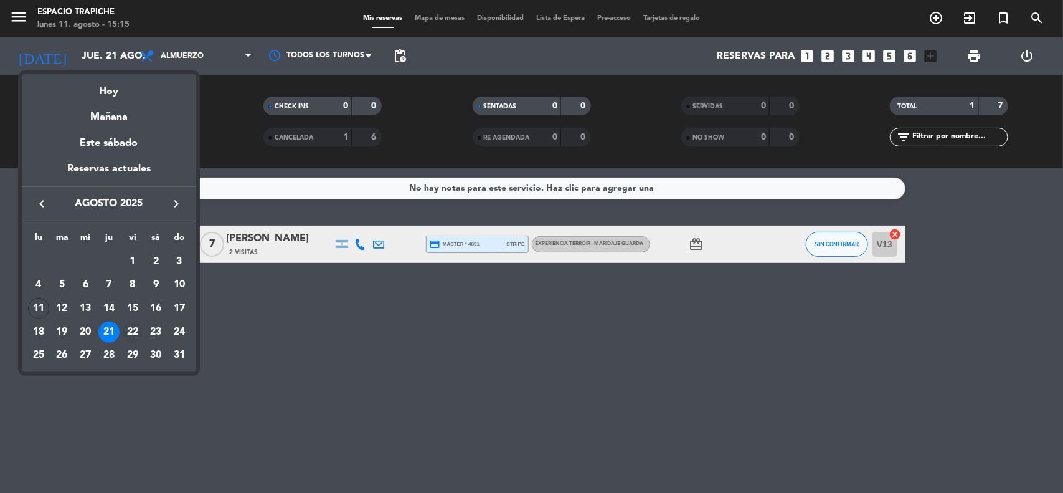
click at [138, 327] on div "22" at bounding box center [132, 331] width 21 height 21
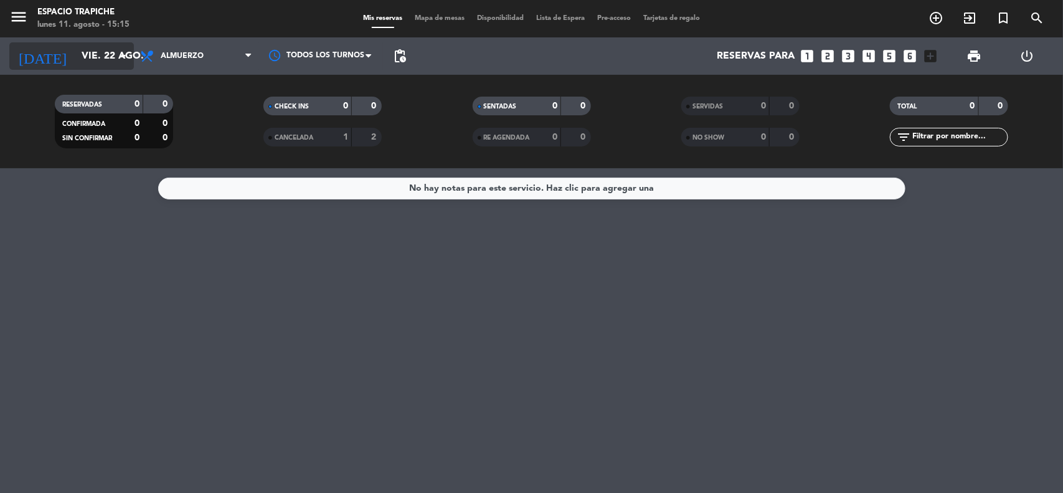
click at [84, 60] on input "vie. 22 ago." at bounding box center [140, 56] width 131 height 24
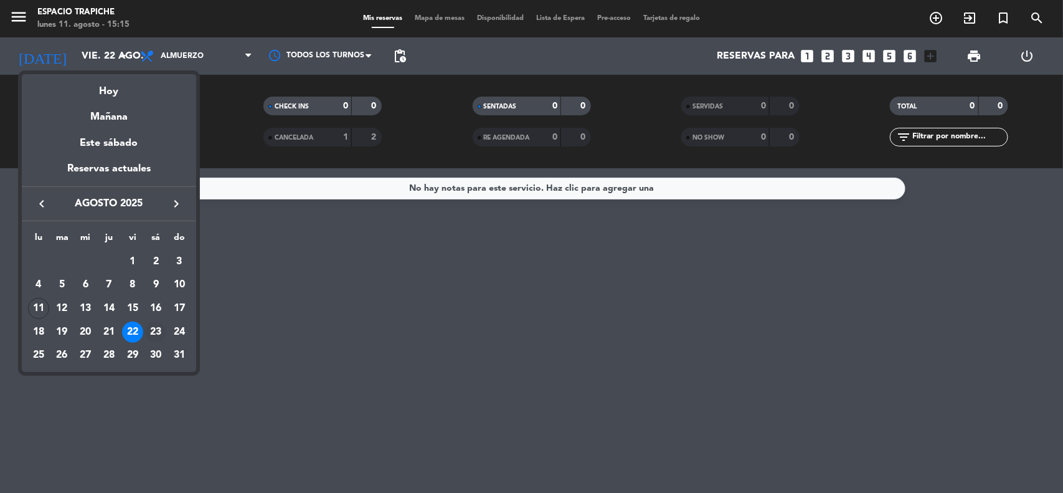
click at [156, 327] on div "23" at bounding box center [155, 331] width 21 height 21
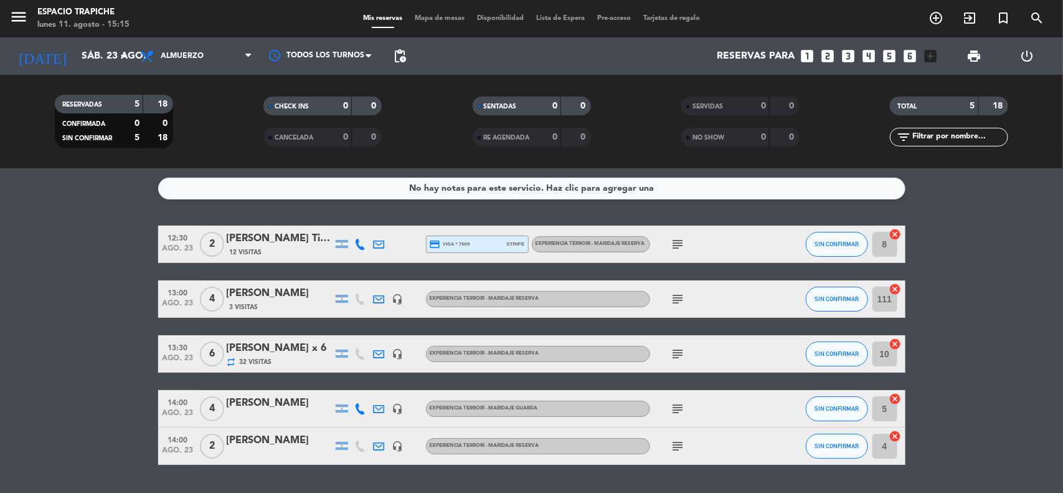
click at [112, 299] on bookings-row "12:30 ago. 23 2 [PERSON_NAME] Tiussi [PERSON_NAME] x2- AGENCIA SUNTRIP 12 Visit…" at bounding box center [531, 344] width 1063 height 239
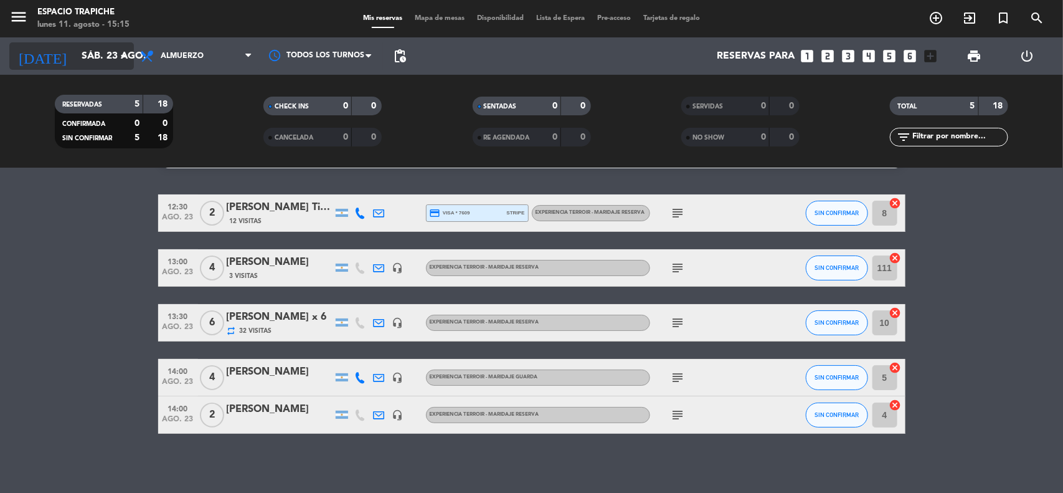
click at [75, 50] on input "sáb. 23 ago." at bounding box center [140, 56] width 131 height 24
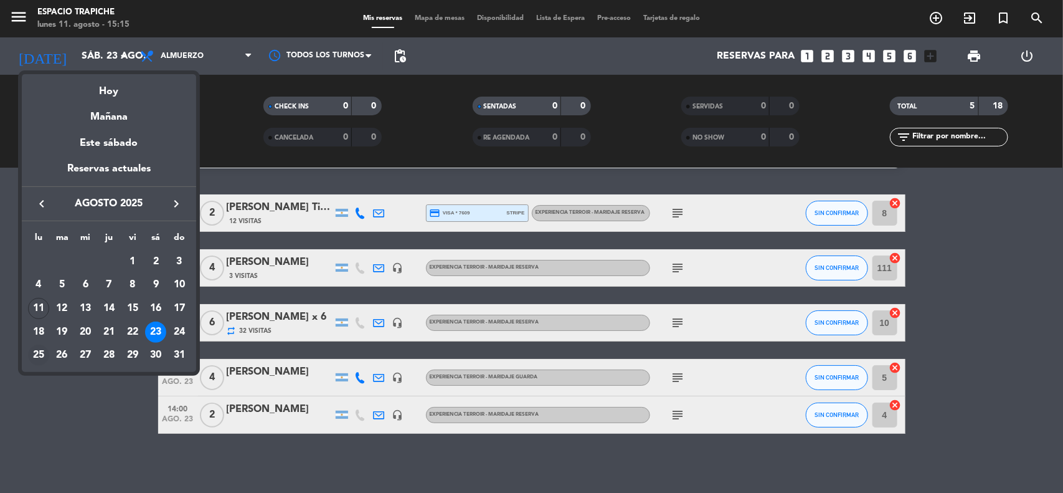
click at [38, 355] on div "25" at bounding box center [38, 354] width 21 height 21
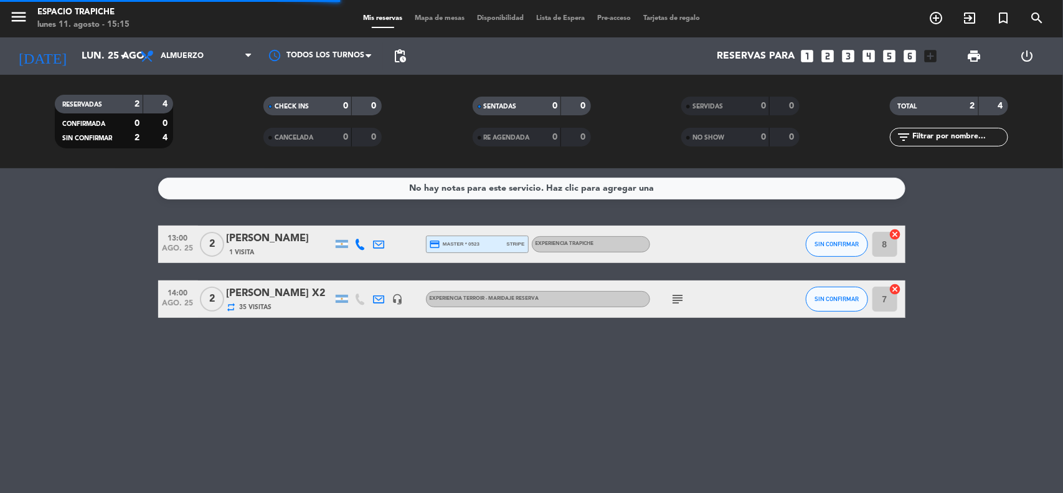
scroll to position [0, 0]
click at [60, 68] on div "[DATE] lun. 25 ago. arrow_drop_down" at bounding box center [71, 55] width 125 height 27
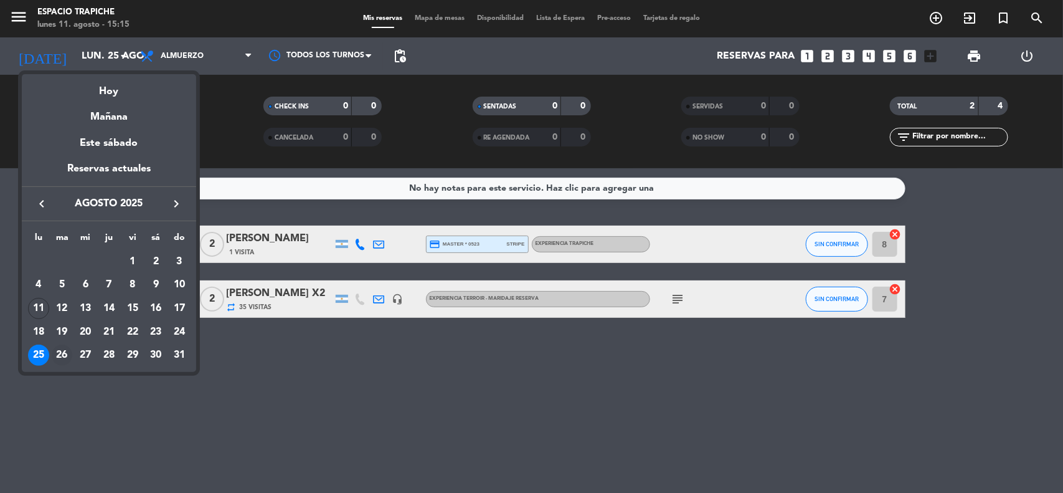
click at [66, 350] on div "26" at bounding box center [62, 354] width 21 height 21
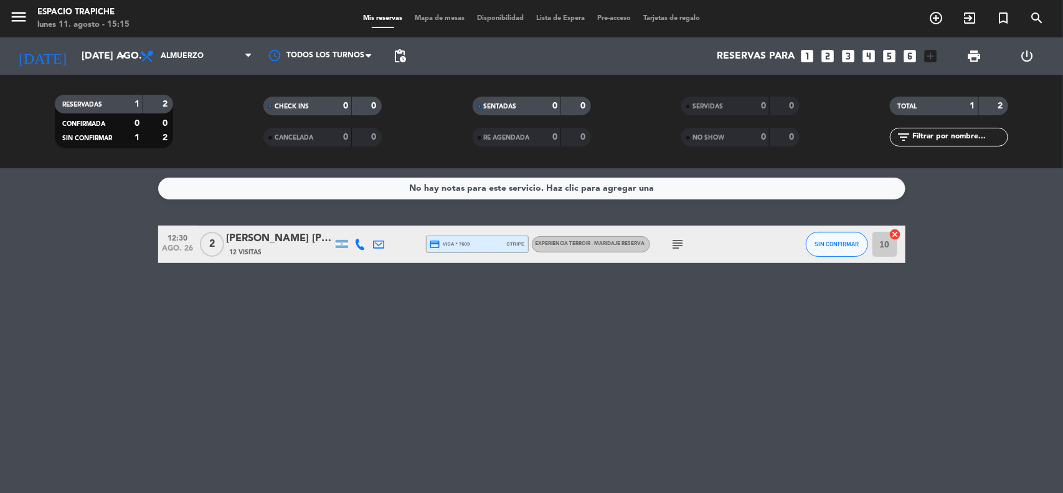
click at [172, 240] on span "12:30" at bounding box center [178, 237] width 31 height 14
click at [672, 250] on icon "subject" at bounding box center [678, 244] width 15 height 15
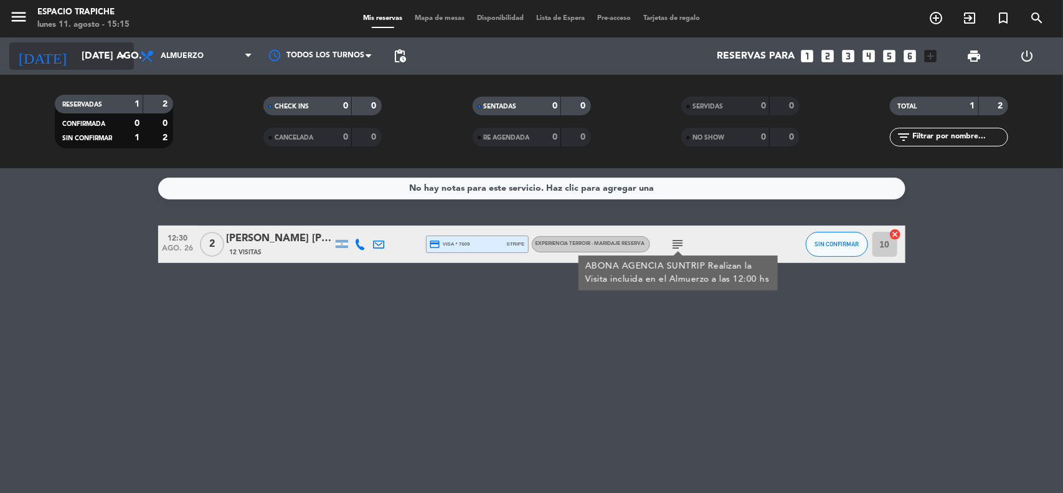
click at [75, 59] on input "[DATE] ago." at bounding box center [140, 56] width 131 height 24
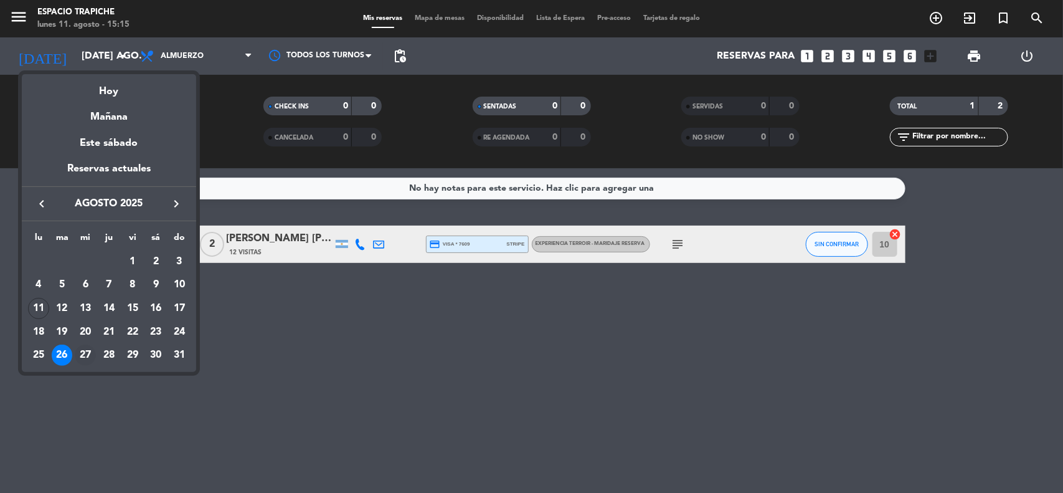
click at [83, 351] on div "27" at bounding box center [85, 354] width 21 height 21
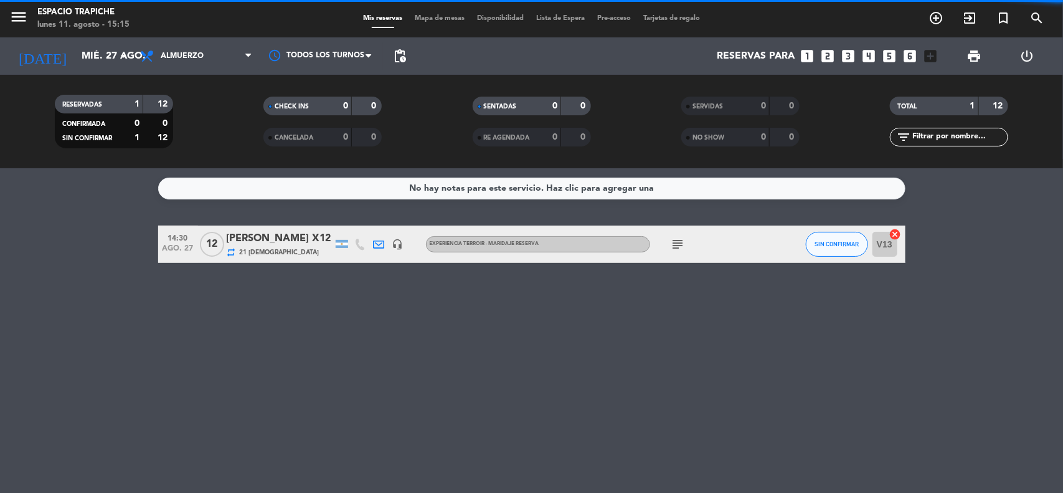
click at [683, 238] on icon "subject" at bounding box center [678, 244] width 15 height 15
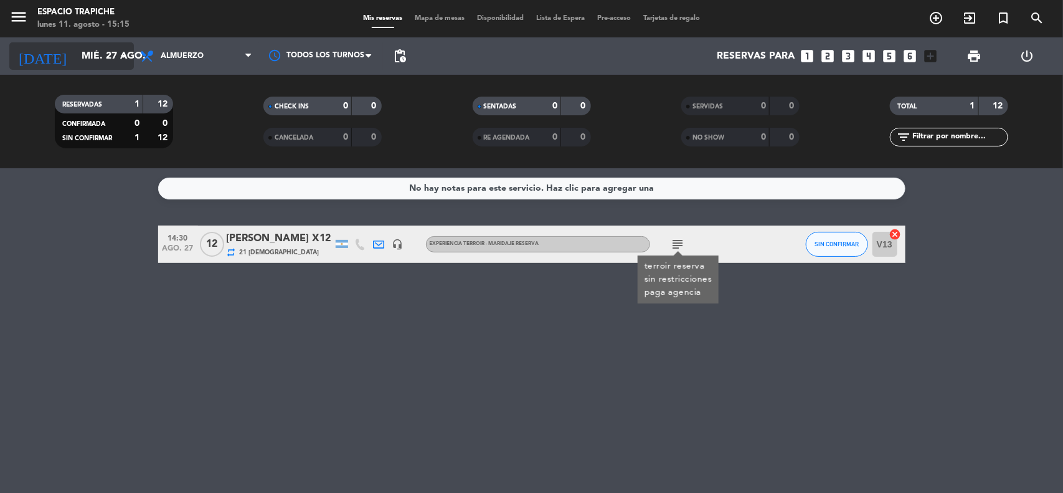
click at [76, 51] on input "mié. 27 ago." at bounding box center [140, 56] width 131 height 24
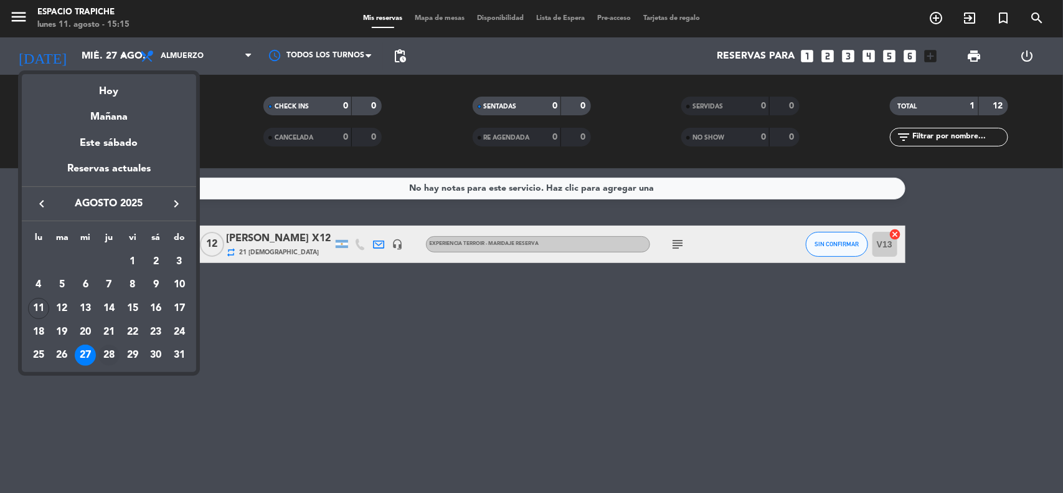
click at [109, 344] on div "28" at bounding box center [108, 354] width 21 height 21
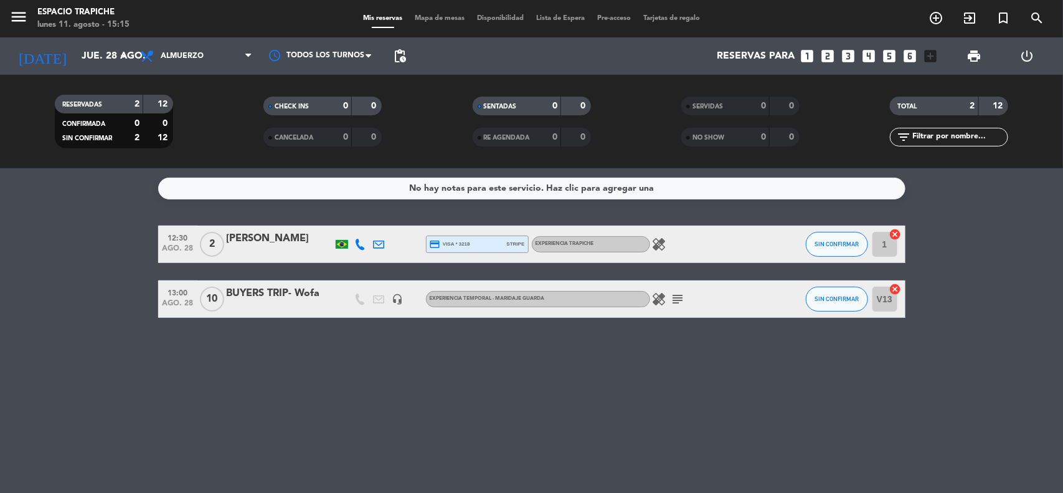
click at [656, 244] on icon "healing" at bounding box center [659, 244] width 15 height 15
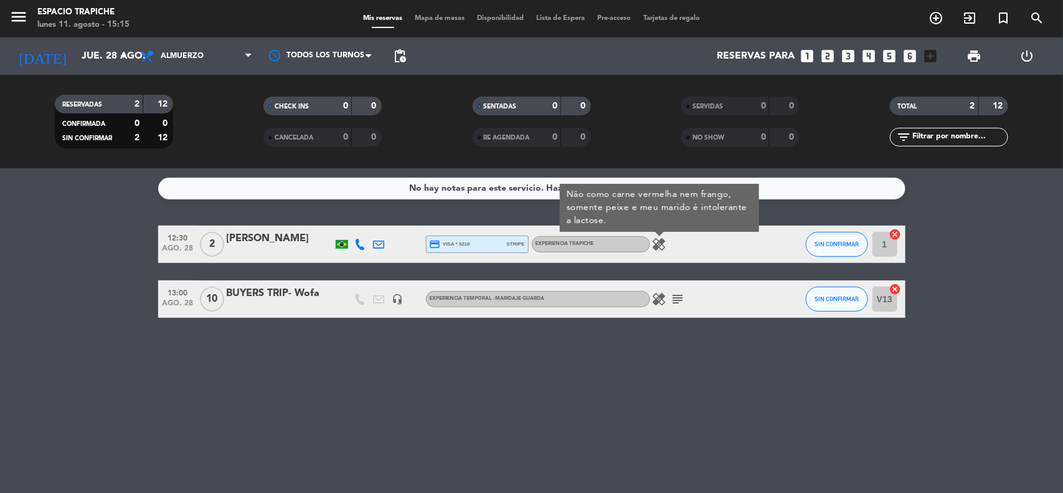
click at [659, 303] on icon "healing" at bounding box center [659, 298] width 15 height 15
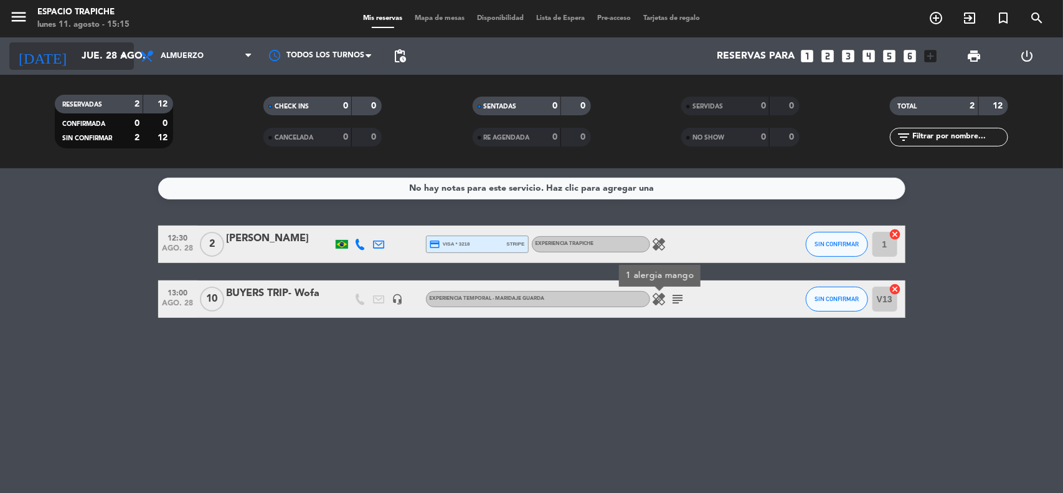
click at [130, 54] on icon "arrow_drop_down" at bounding box center [123, 56] width 15 height 15
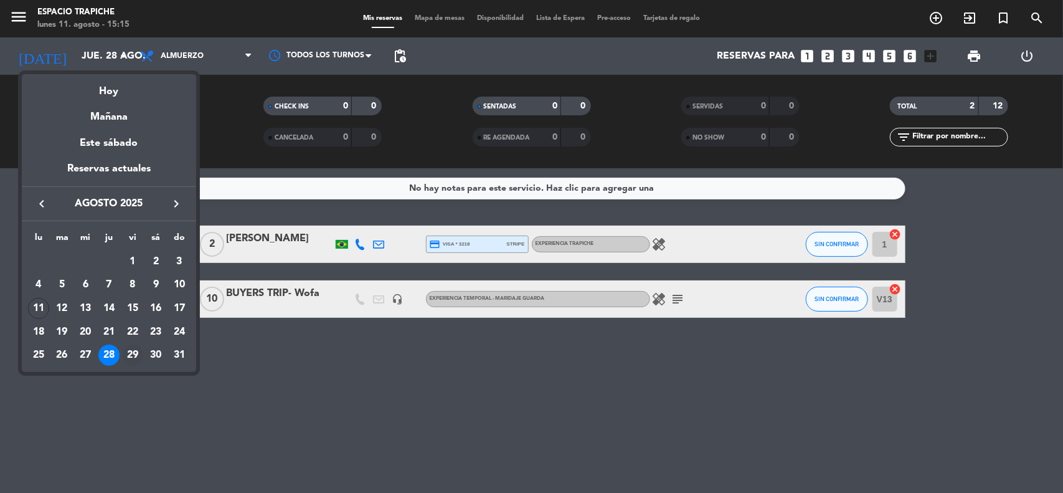
click at [131, 354] on div "29" at bounding box center [132, 354] width 21 height 21
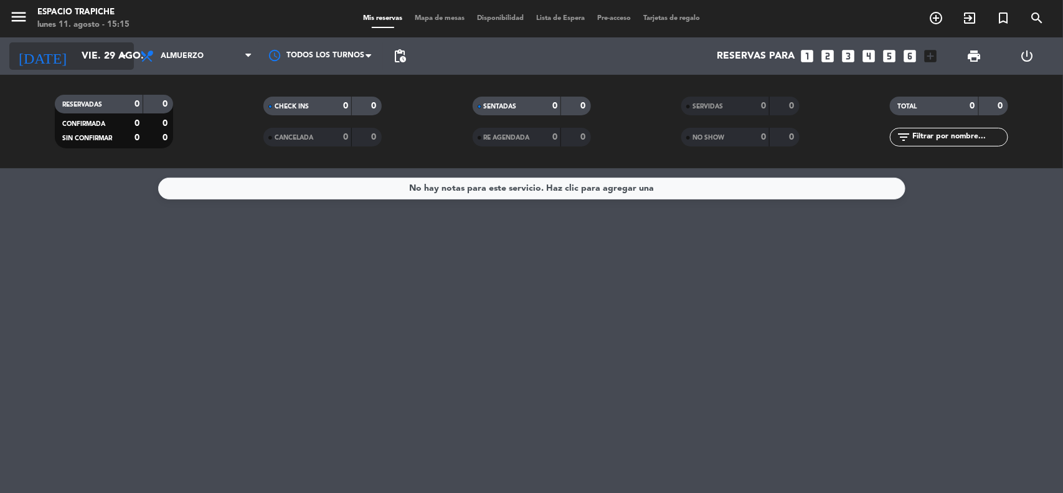
click at [84, 59] on input "vie. 29 ago." at bounding box center [140, 56] width 131 height 24
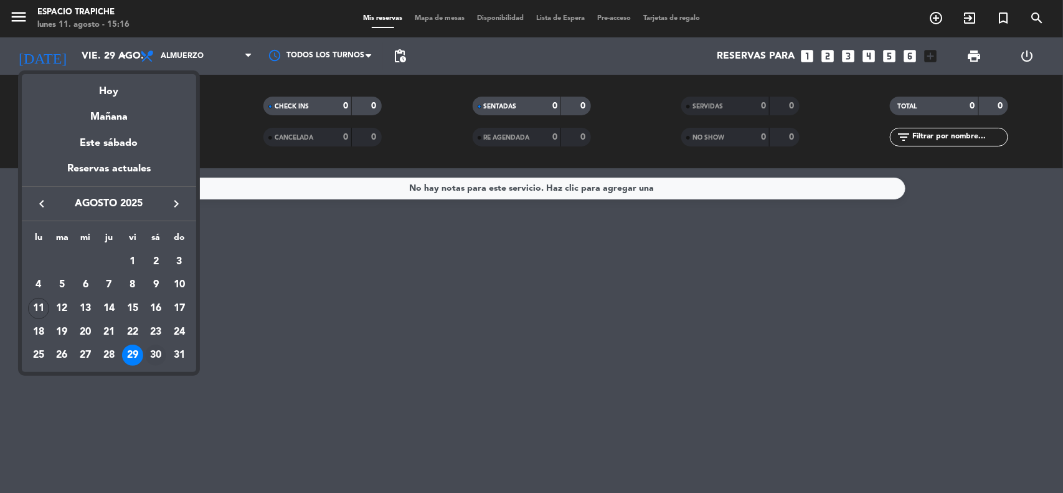
click at [156, 351] on div "30" at bounding box center [155, 354] width 21 height 21
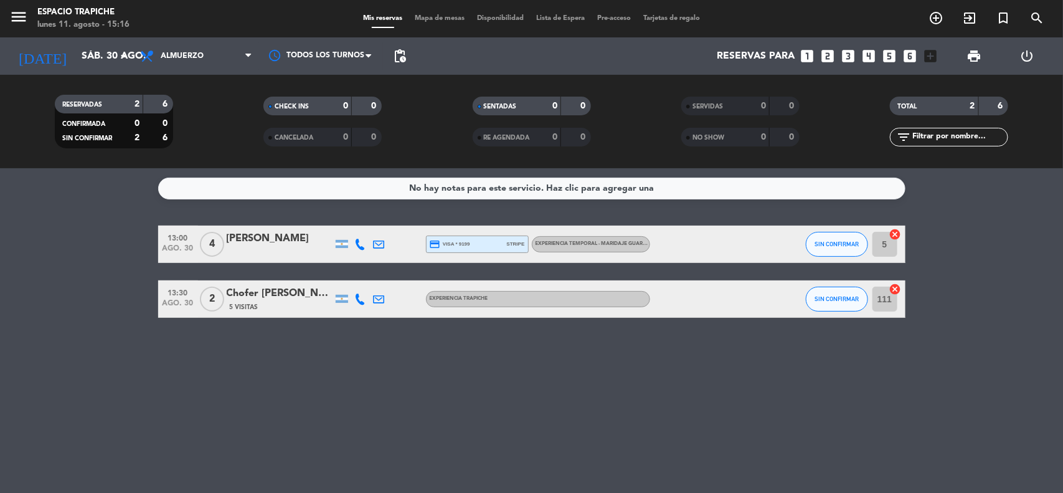
click at [358, 242] on icon at bounding box center [360, 243] width 11 height 11
click at [257, 253] on div at bounding box center [280, 252] width 106 height 10
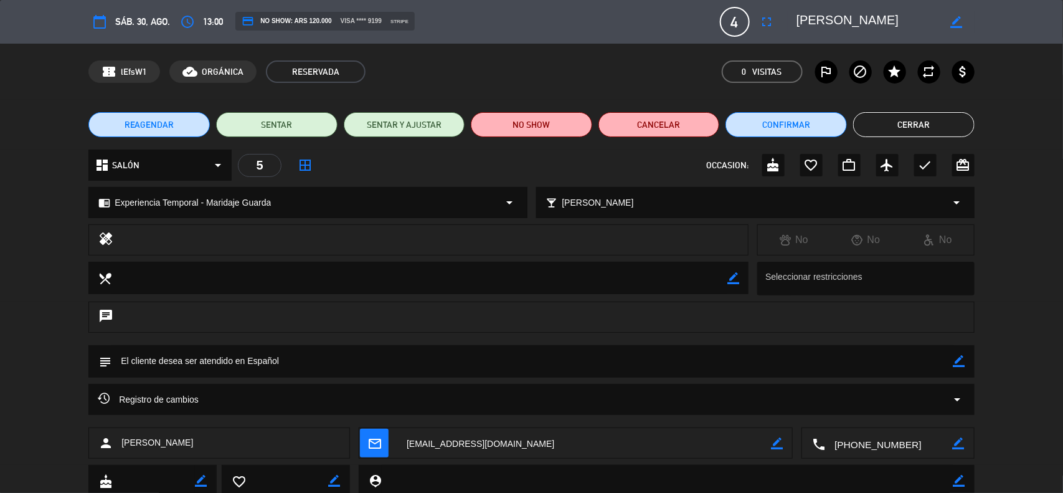
click at [960, 126] on button "Cerrar" at bounding box center [913, 124] width 121 height 25
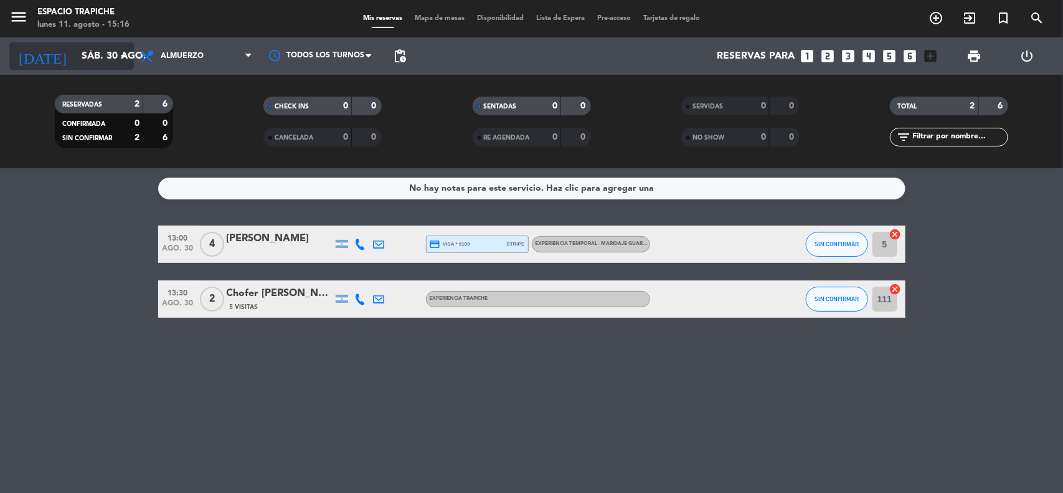
click at [91, 60] on input "sáb. 30 ago." at bounding box center [140, 56] width 131 height 24
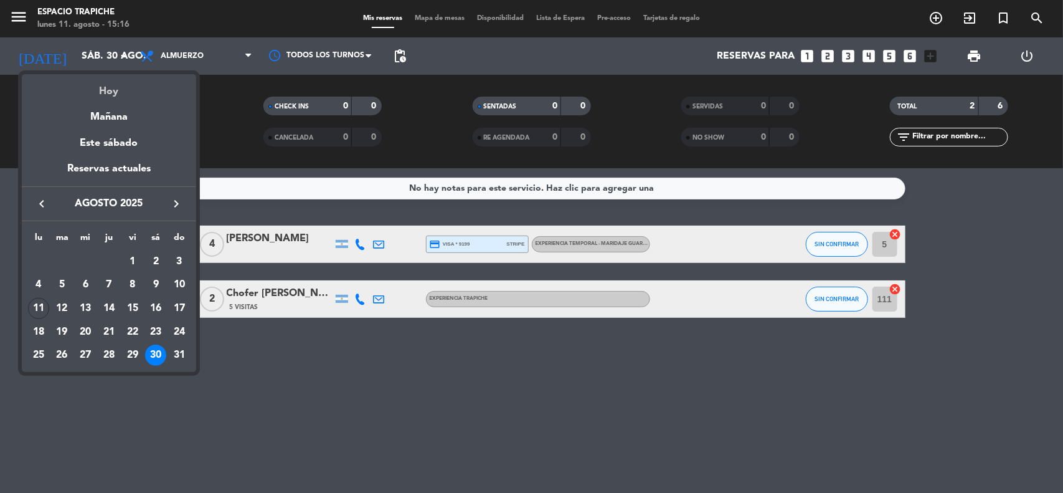
click at [115, 88] on div "Hoy" at bounding box center [109, 87] width 174 height 26
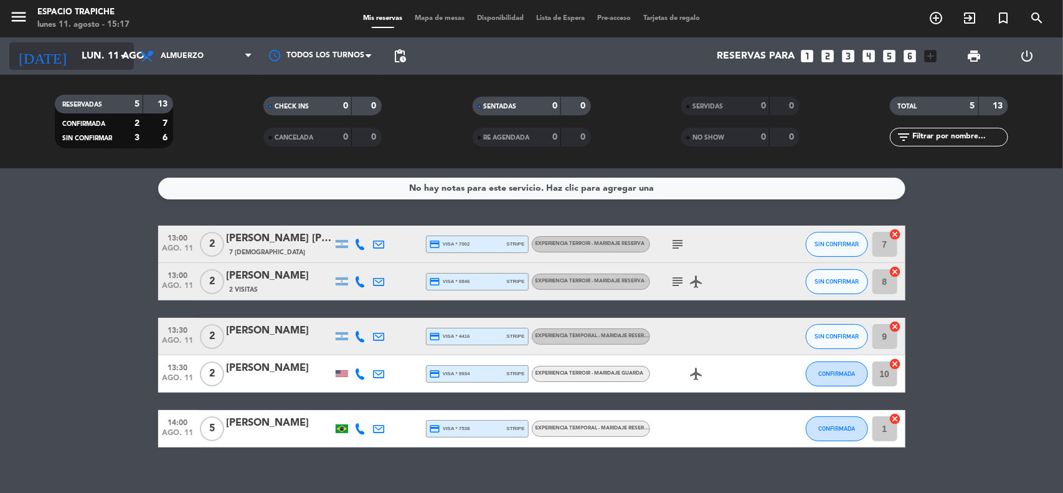
click at [75, 47] on input "lun. 11 ago." at bounding box center [140, 56] width 131 height 24
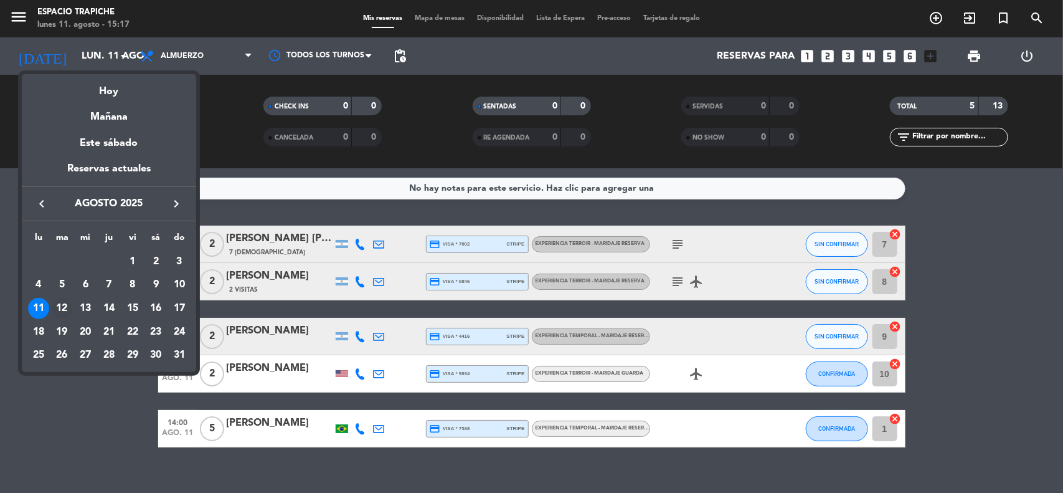
click at [62, 305] on div "12" at bounding box center [62, 308] width 21 height 21
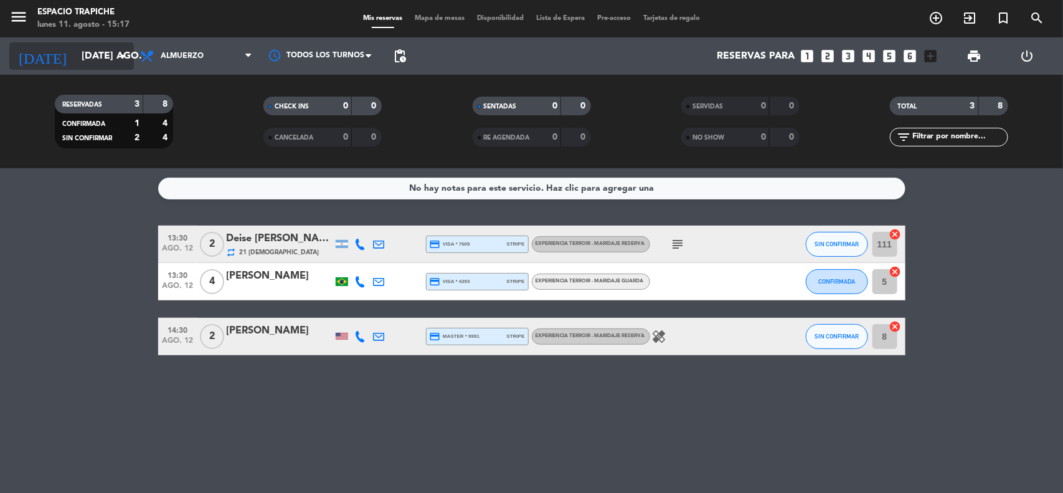
click at [75, 52] on input "[DATE] ago." at bounding box center [140, 56] width 131 height 24
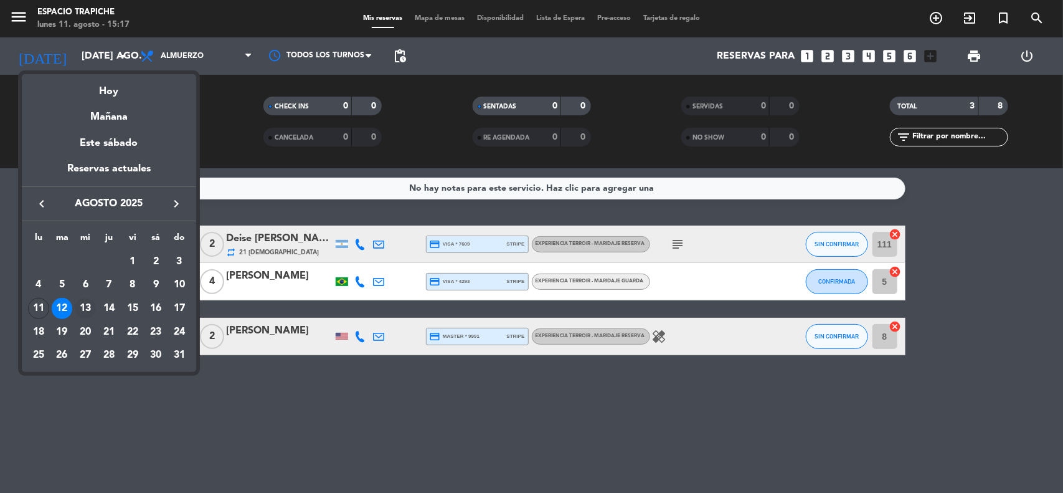
click at [91, 304] on div "13" at bounding box center [85, 308] width 21 height 21
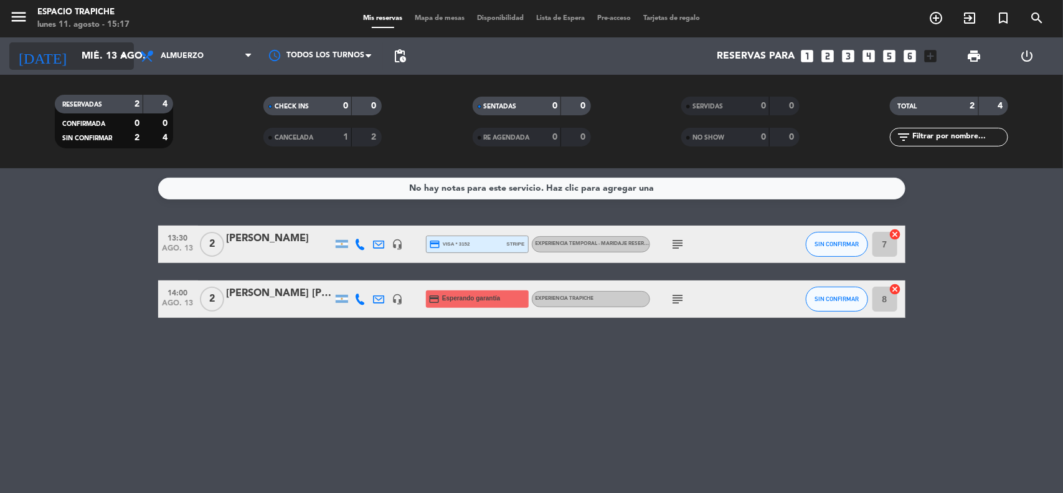
click at [81, 57] on input "mié. 13 ago." at bounding box center [140, 56] width 131 height 24
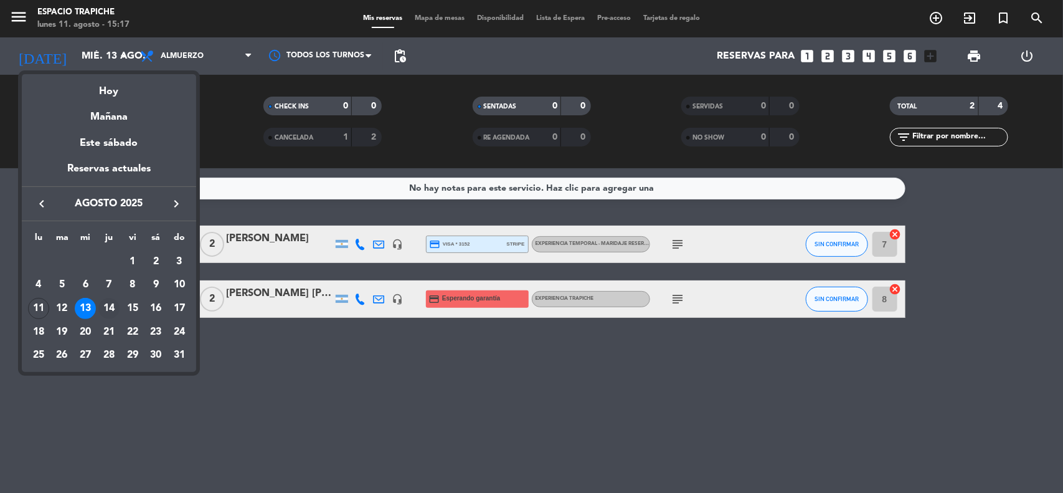
click at [110, 302] on div "14" at bounding box center [108, 308] width 21 height 21
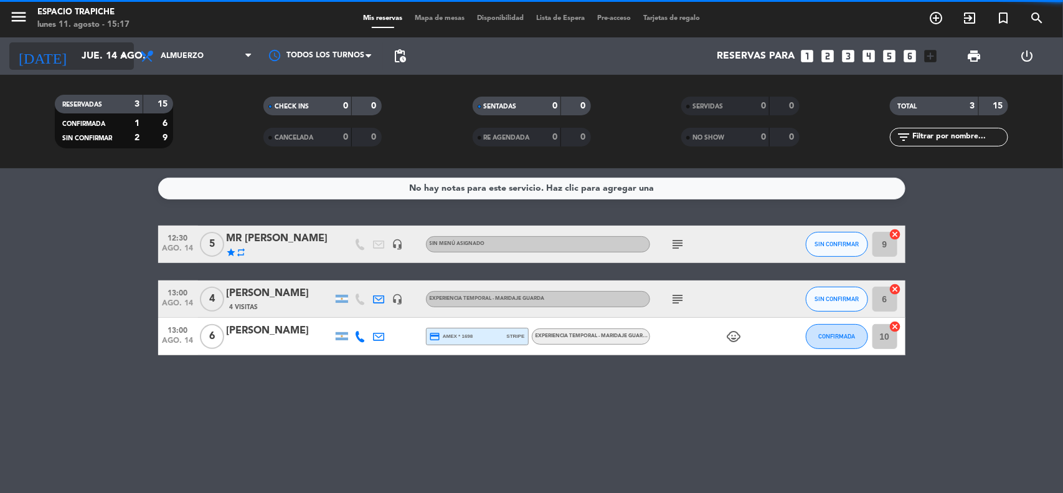
click at [86, 51] on input "jue. 14 ago." at bounding box center [140, 56] width 131 height 24
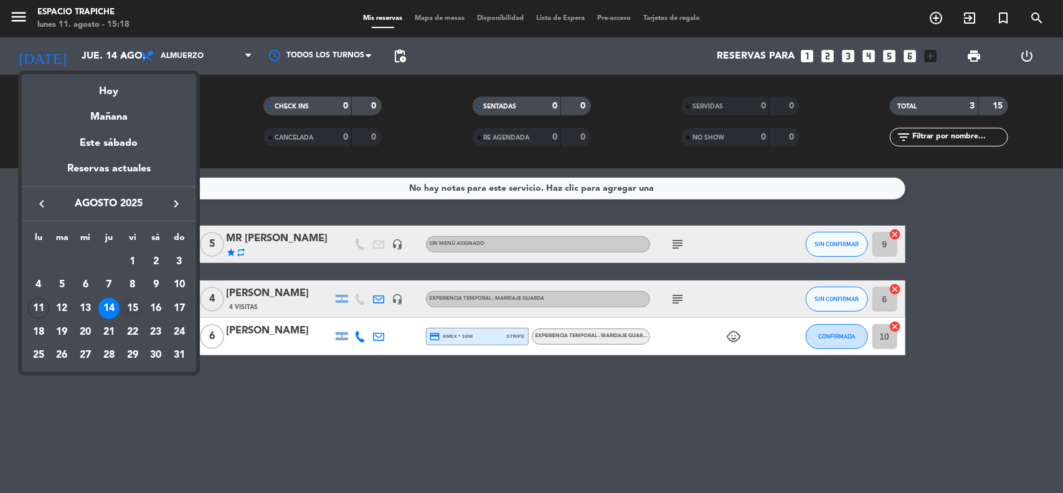
click at [136, 303] on div "15" at bounding box center [132, 308] width 21 height 21
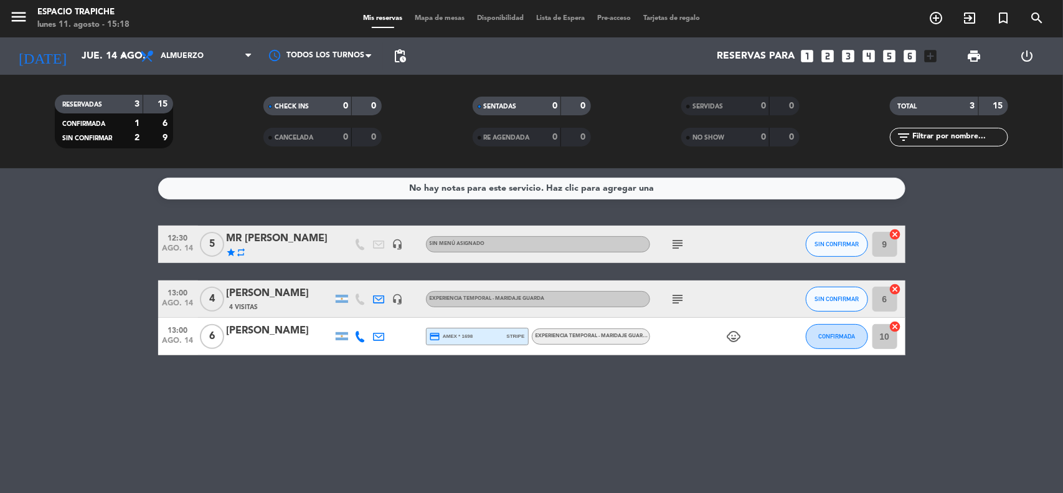
type input "vie. 15 ago."
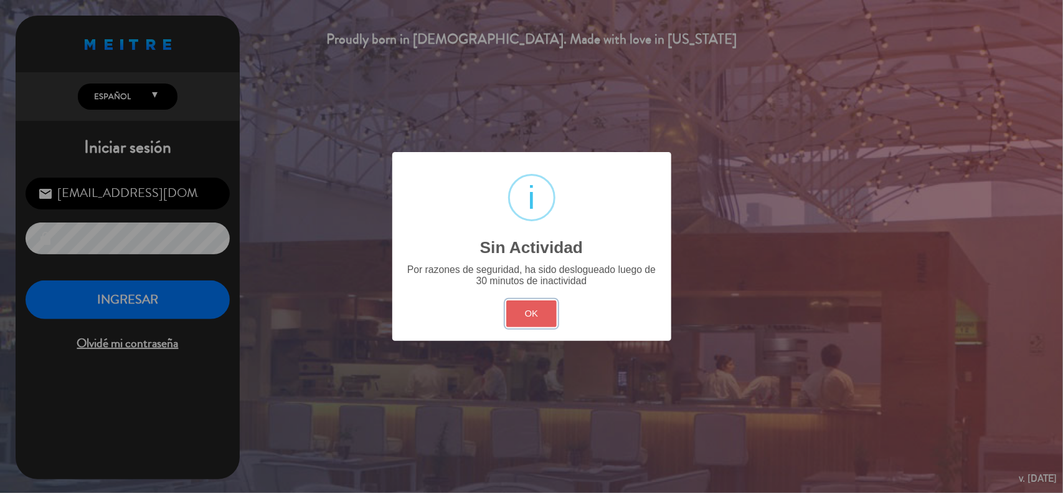
click at [545, 314] on button "OK" at bounding box center [531, 313] width 50 height 27
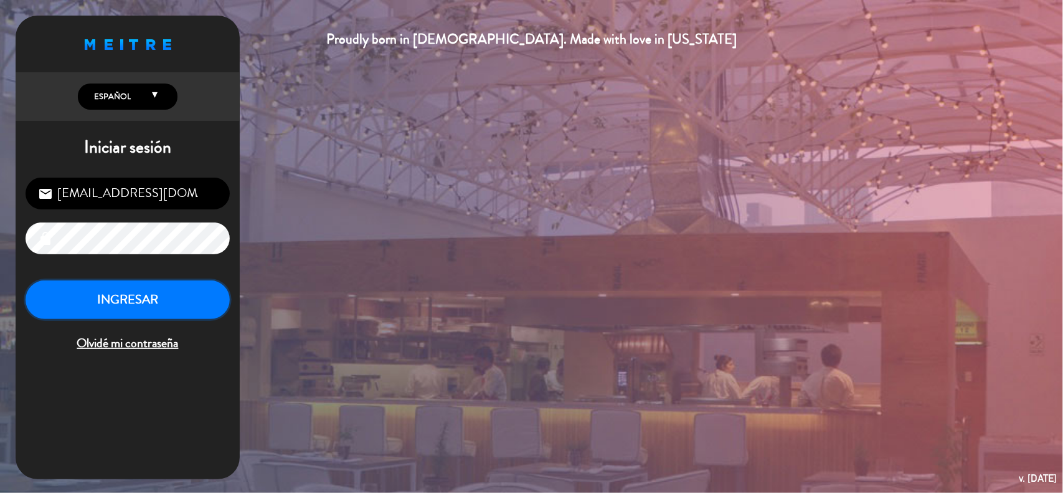
click at [110, 298] on button "INGRESAR" at bounding box center [128, 299] width 204 height 39
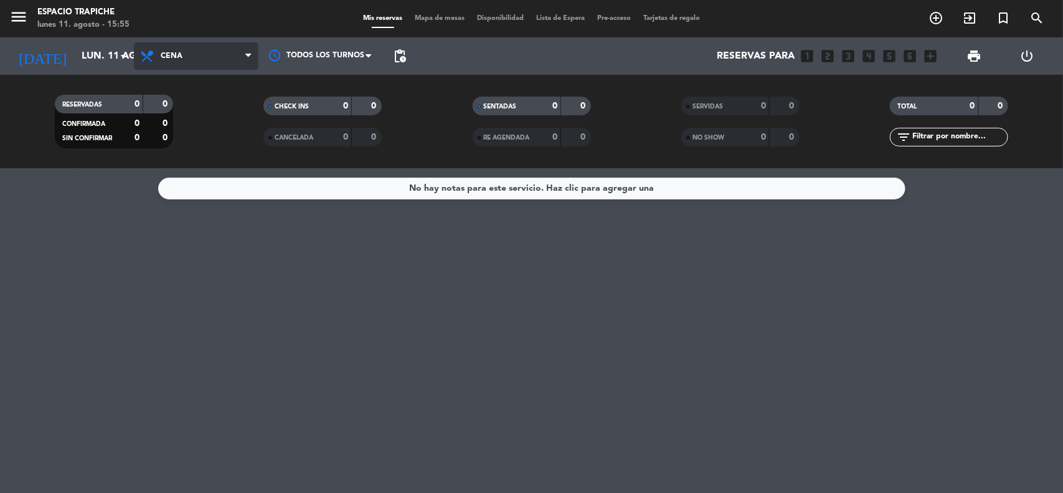
click at [161, 67] on span "Cena" at bounding box center [196, 55] width 125 height 27
click at [175, 110] on div "menu Espacio Trapiche lunes 11. agosto - 15:55 Mis reservas Mapa de mesas Dispo…" at bounding box center [531, 84] width 1063 height 168
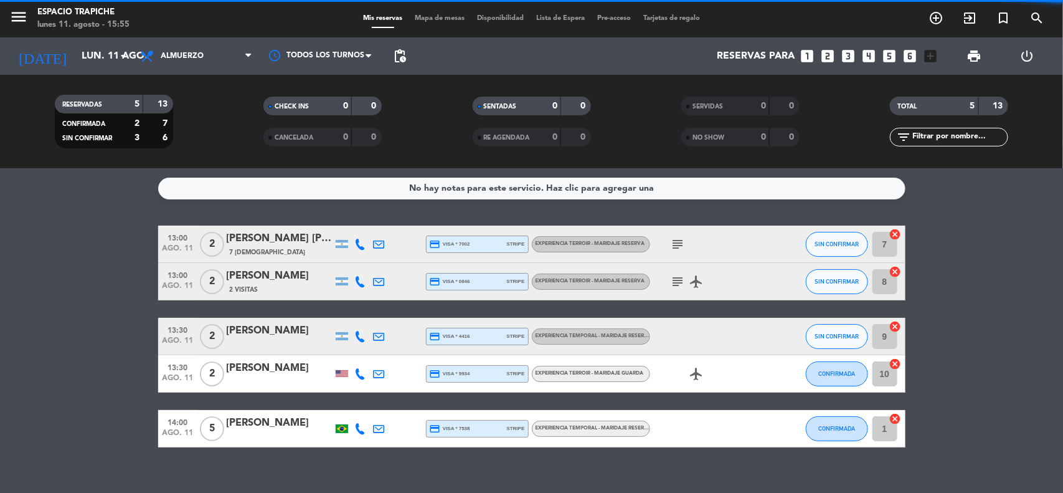
click at [89, 250] on bookings-row "13:00 ago. 11 2 [PERSON_NAME] [PERSON_NAME] 7 Visitas credit_card visa * 7002 s…" at bounding box center [531, 336] width 1063 height 222
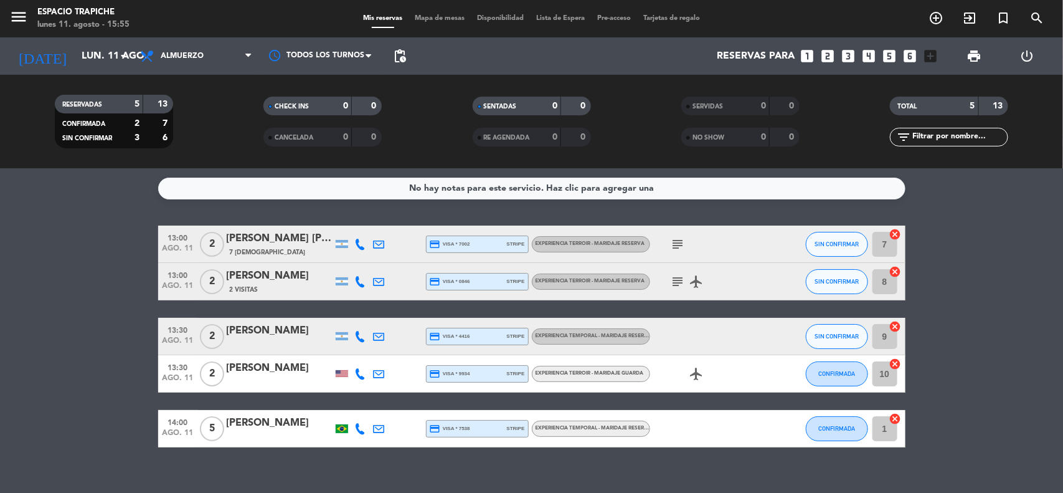
scroll to position [16, 0]
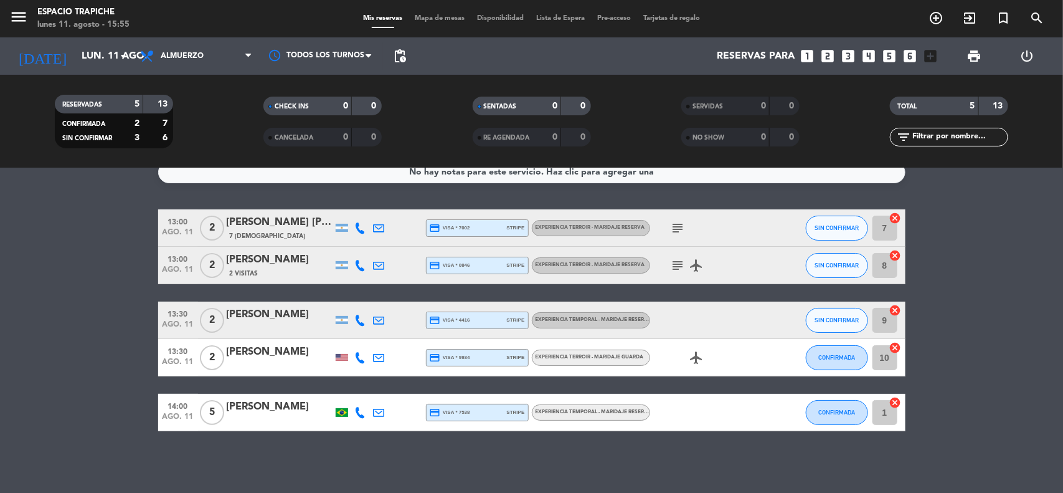
click at [374, 265] on div at bounding box center [379, 265] width 19 height 37
click at [374, 265] on icon at bounding box center [379, 265] width 11 height 11
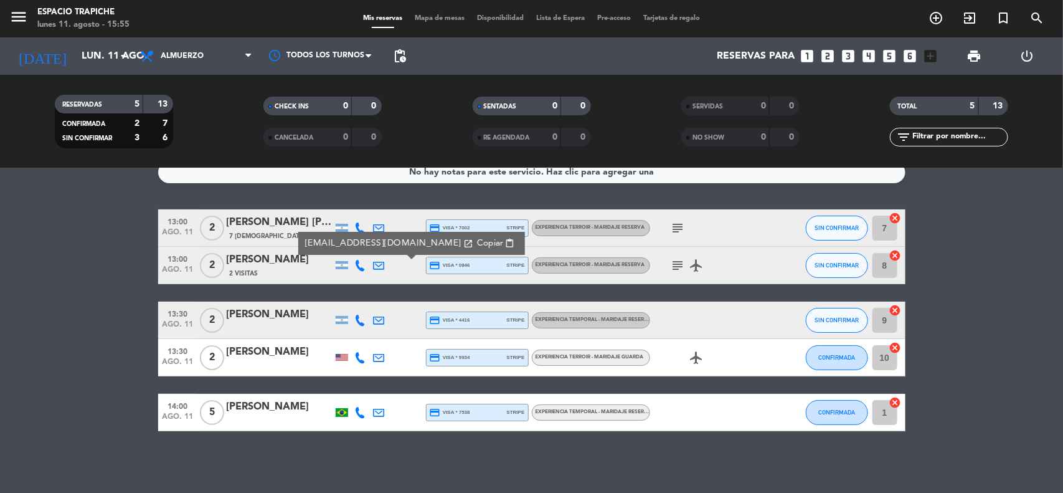
click at [476, 243] on span "Copiar" at bounding box center [489, 243] width 26 height 13
click at [677, 265] on icon "subject" at bounding box center [678, 265] width 15 height 15
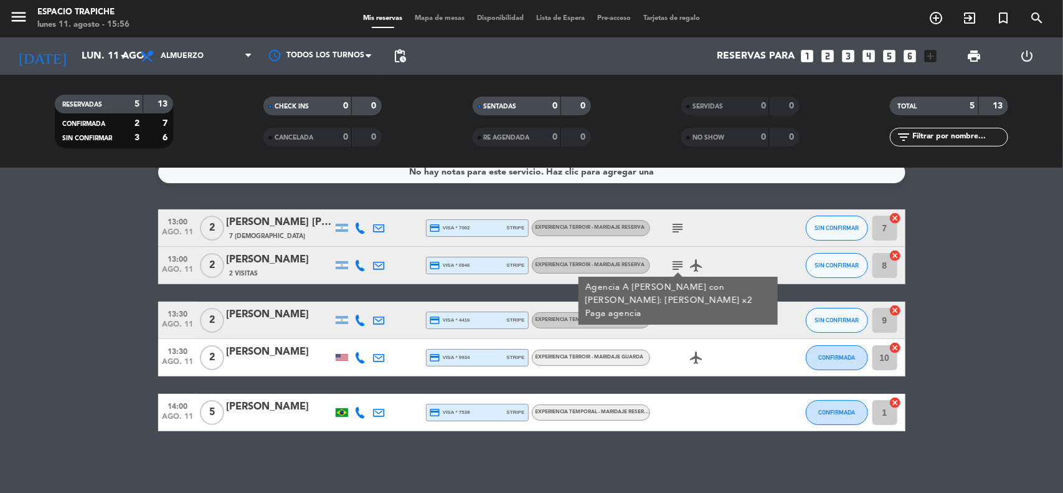
click at [356, 265] on icon at bounding box center [360, 265] width 11 height 11
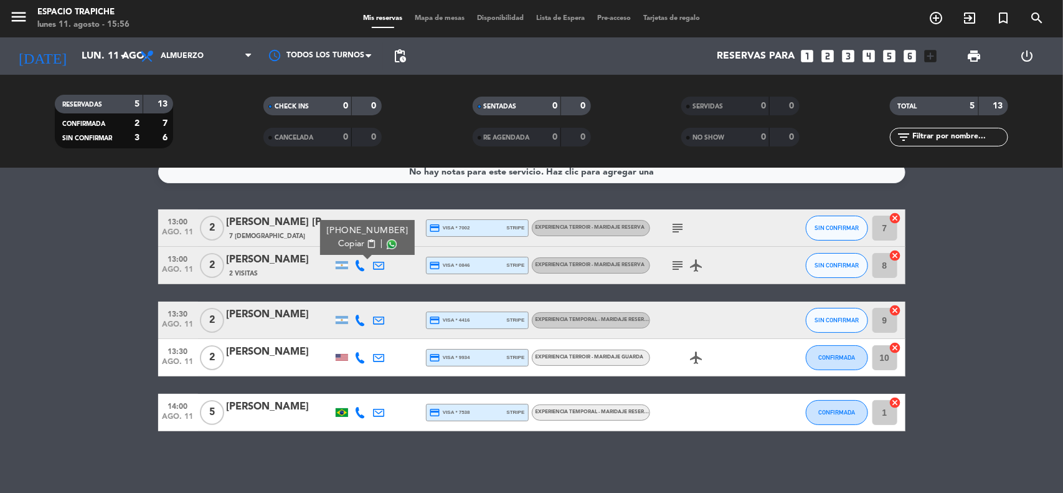
click at [339, 240] on span "Copiar" at bounding box center [351, 243] width 26 height 13
click at [141, 323] on bookings-row "13:00 ago. 11 2 [PERSON_NAME] [PERSON_NAME] 7 Visitas credit_card visa * 7002 s…" at bounding box center [531, 320] width 1063 height 222
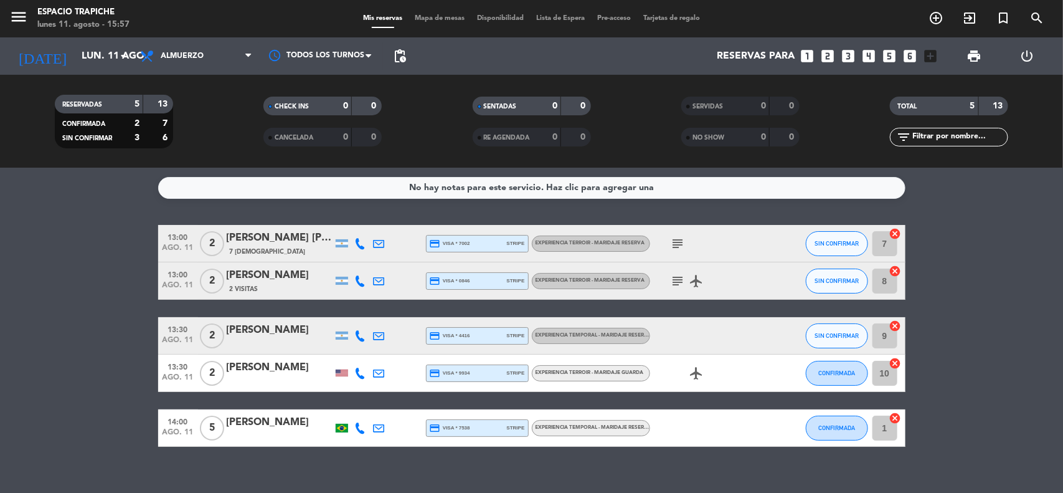
scroll to position [0, 0]
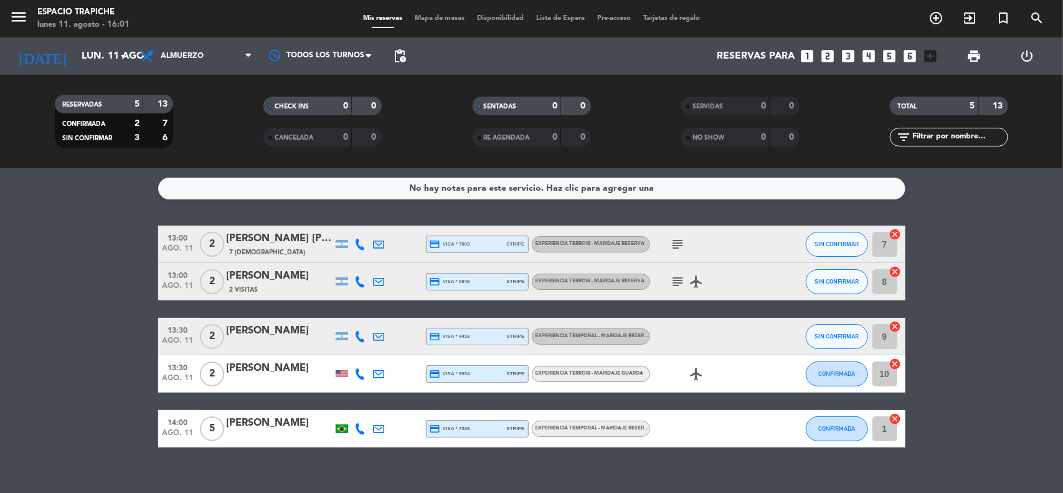
click at [60, 294] on bookings-row "13:00 ago. 11 2 [PERSON_NAME] [PERSON_NAME] 7 Visitas credit_card visa * 7002 s…" at bounding box center [531, 336] width 1063 height 222
drag, startPoint x: 72, startPoint y: 77, endPoint x: 69, endPoint y: 62, distance: 14.5
click at [69, 62] on div "menu Espacio Trapiche lunes 11. agosto - 16:28 Mis reservas Mapa de mesas Dispo…" at bounding box center [531, 84] width 1063 height 168
click at [75, 62] on input "lun. 11 ago." at bounding box center [140, 56] width 131 height 24
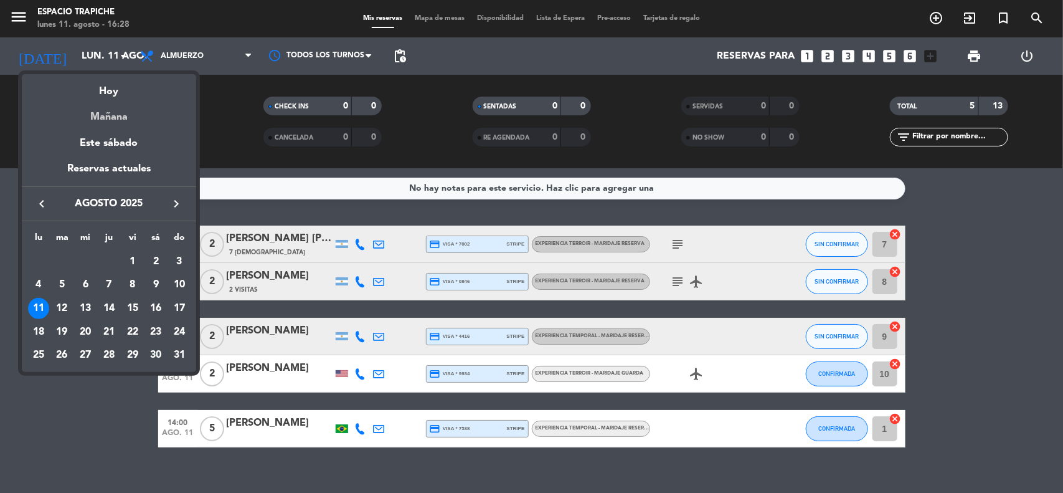
click at [93, 115] on div "Mañana" at bounding box center [109, 113] width 174 height 26
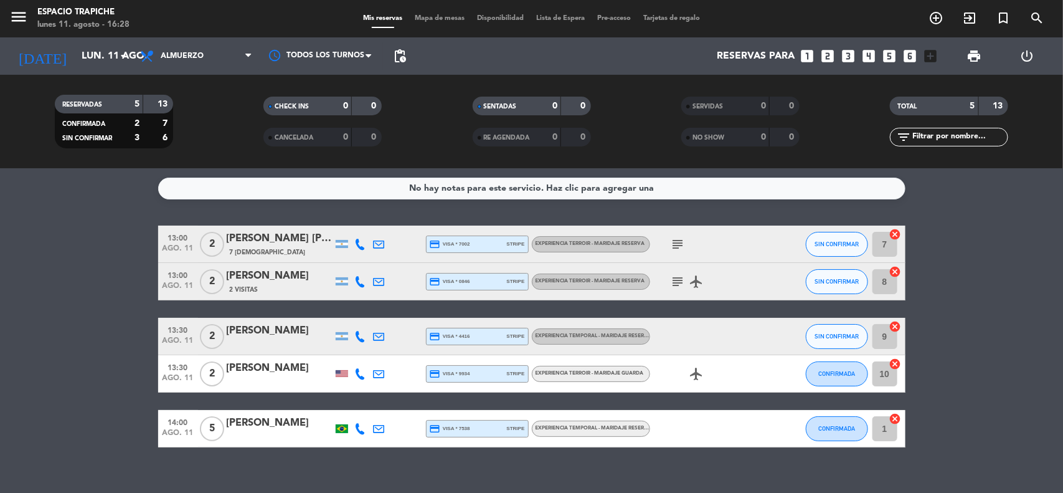
type input "[DATE] ago."
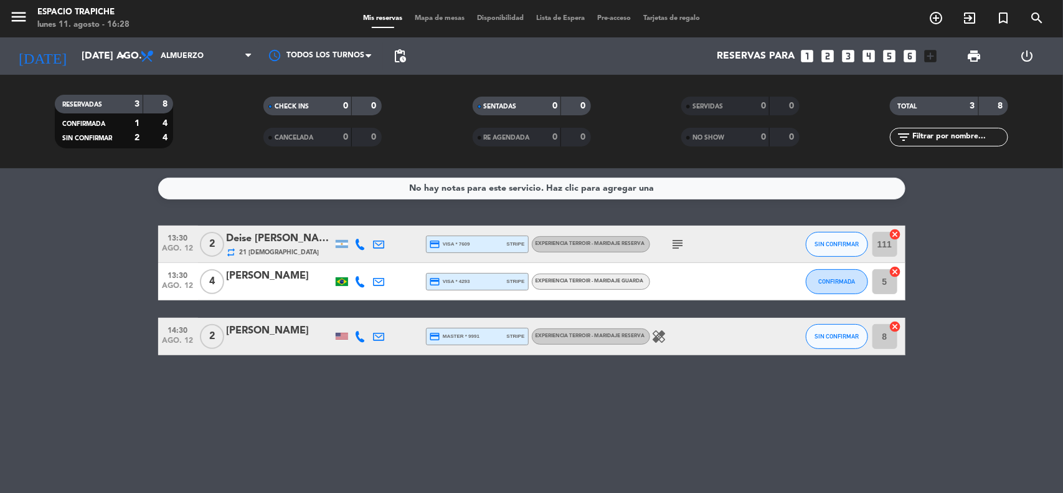
click at [72, 248] on bookings-row "13:30 ago. 12 2 Deise [PERSON_NAME] [PERSON_NAME] x 2 repeat 21 Visitas credit_…" at bounding box center [531, 290] width 1063 height 130
click at [75, 62] on input "[DATE] ago." at bounding box center [140, 56] width 131 height 24
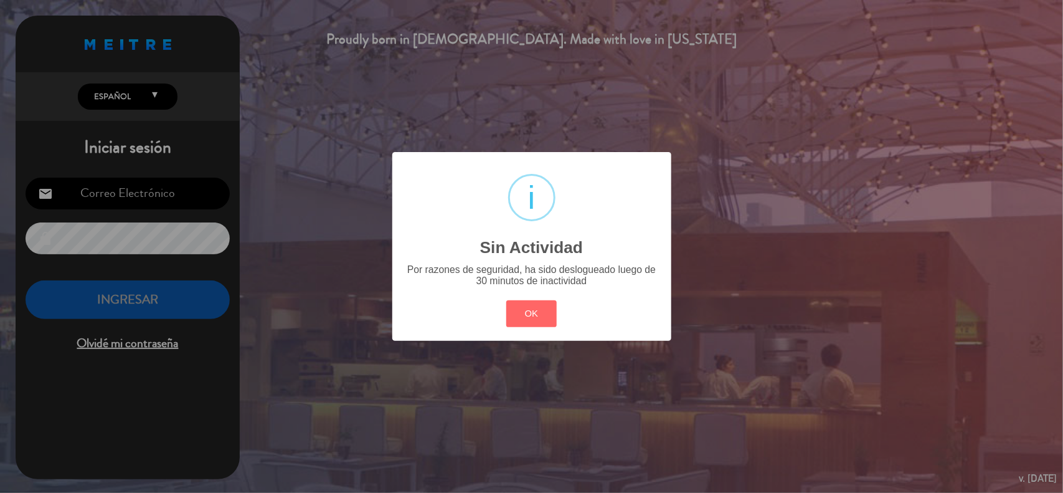
type input "[EMAIL_ADDRESS][DOMAIN_NAME]"
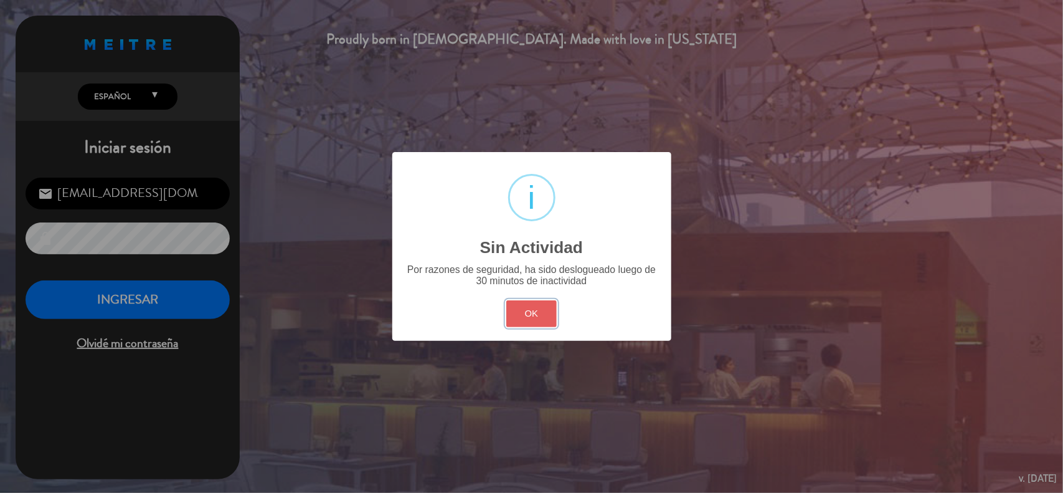
click at [524, 318] on button "OK" at bounding box center [531, 313] width 50 height 27
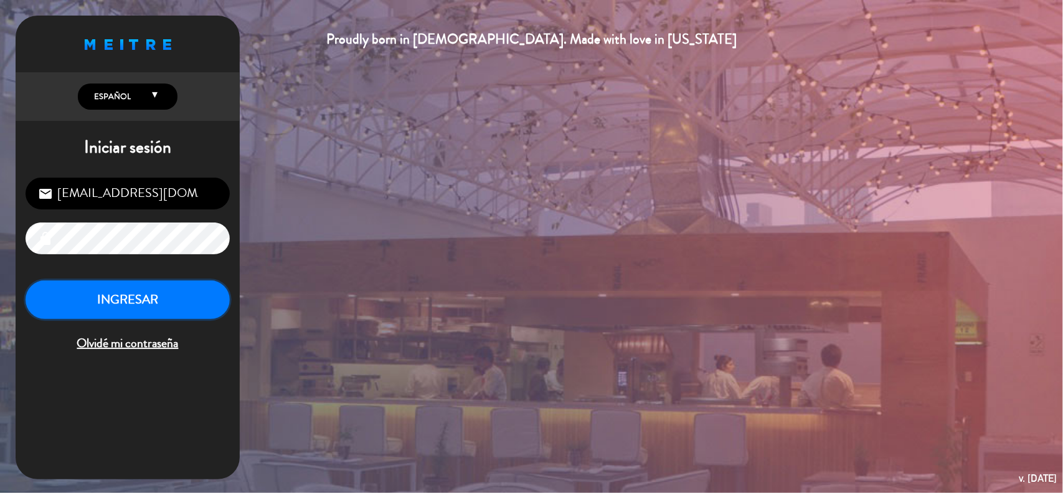
click at [190, 303] on button "INGRESAR" at bounding box center [128, 299] width 204 height 39
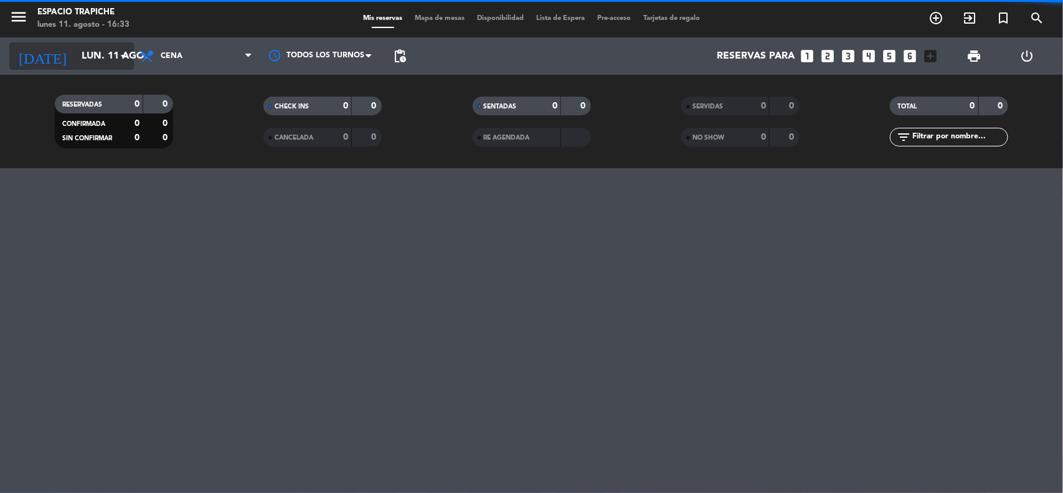
click at [75, 62] on input "lun. 11 ago." at bounding box center [140, 56] width 131 height 24
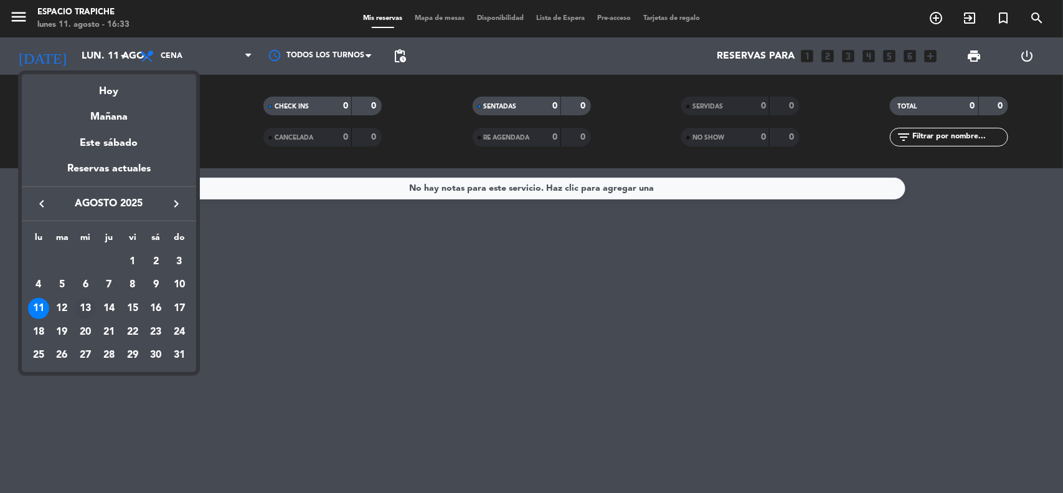
click at [89, 307] on div "13" at bounding box center [85, 308] width 21 height 21
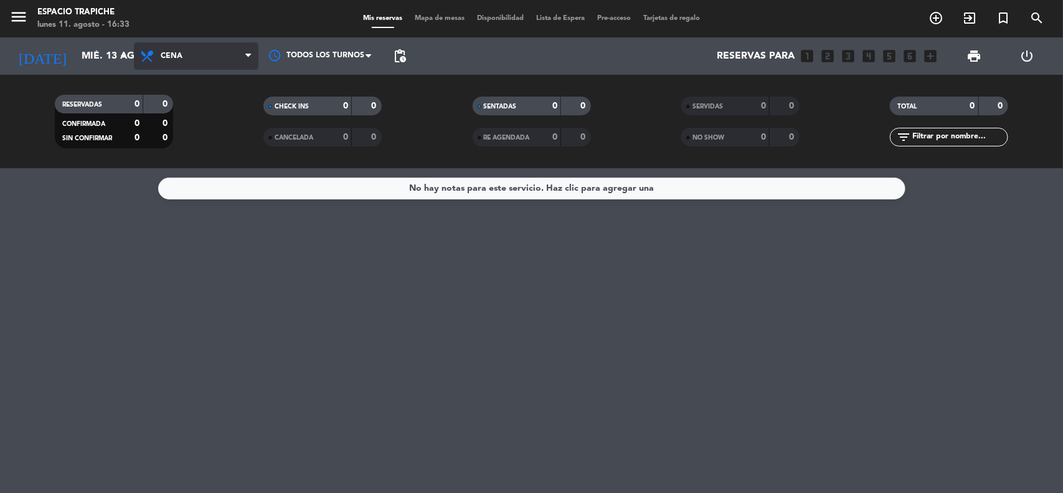
click at [179, 63] on span "Cena" at bounding box center [196, 55] width 125 height 27
click at [179, 103] on div "menu Espacio Trapiche lunes 11. agosto - 16:33 Mis reservas Mapa de mesas Dispo…" at bounding box center [531, 84] width 1063 height 168
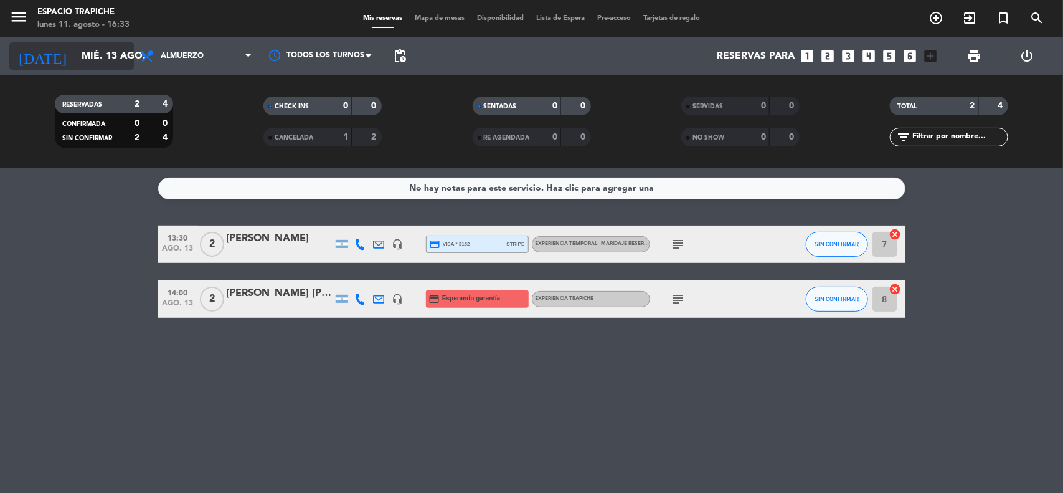
click at [75, 55] on input "mié. 13 ago." at bounding box center [140, 56] width 131 height 24
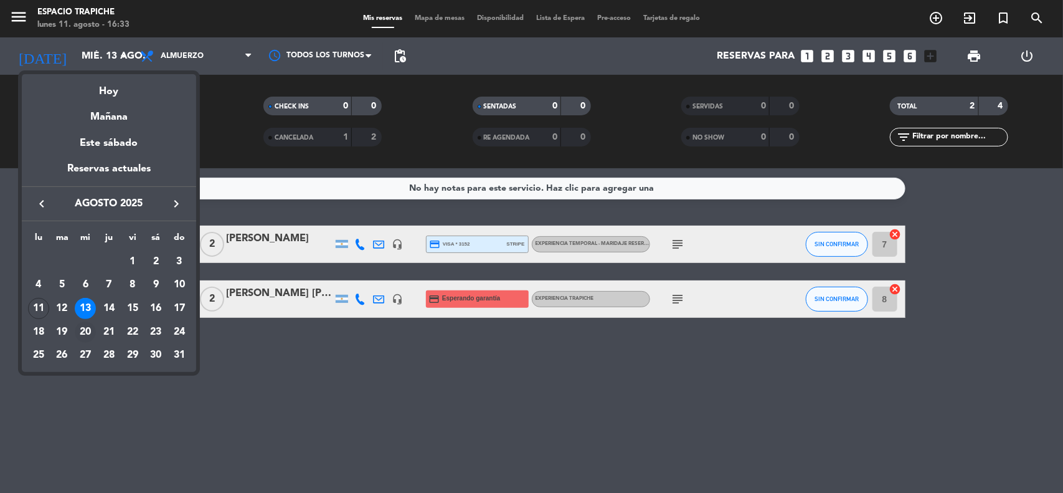
click at [85, 330] on div "20" at bounding box center [85, 331] width 21 height 21
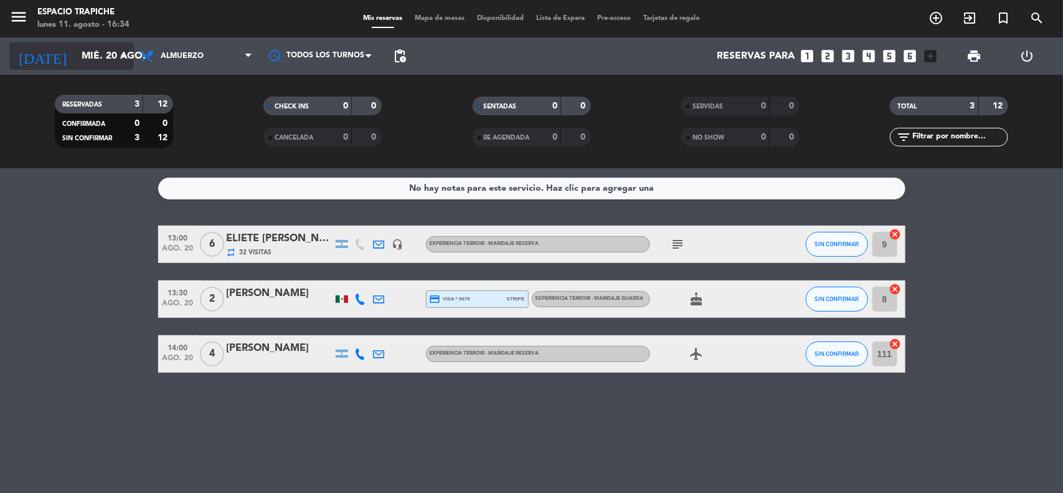
click at [75, 67] on input "mié. 20 ago." at bounding box center [140, 56] width 131 height 24
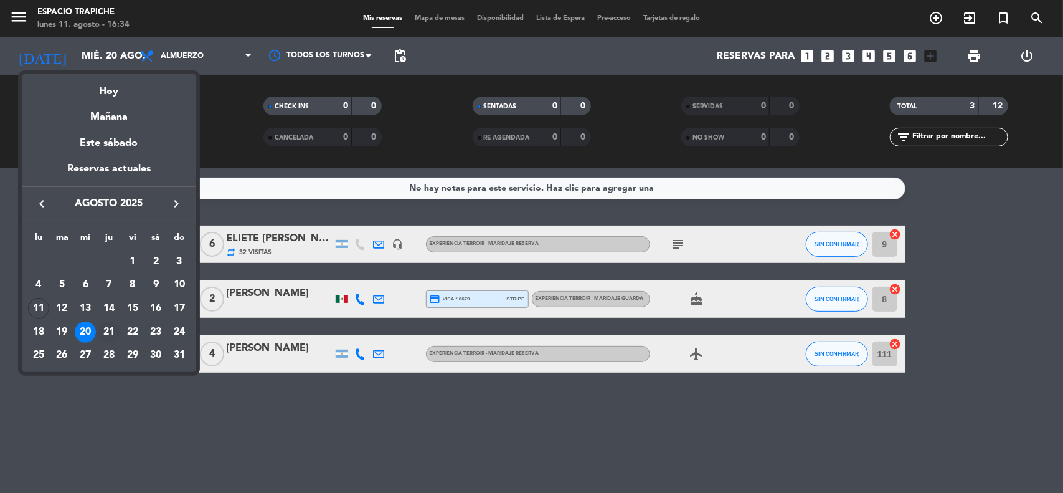
click at [100, 324] on div "21" at bounding box center [108, 331] width 21 height 21
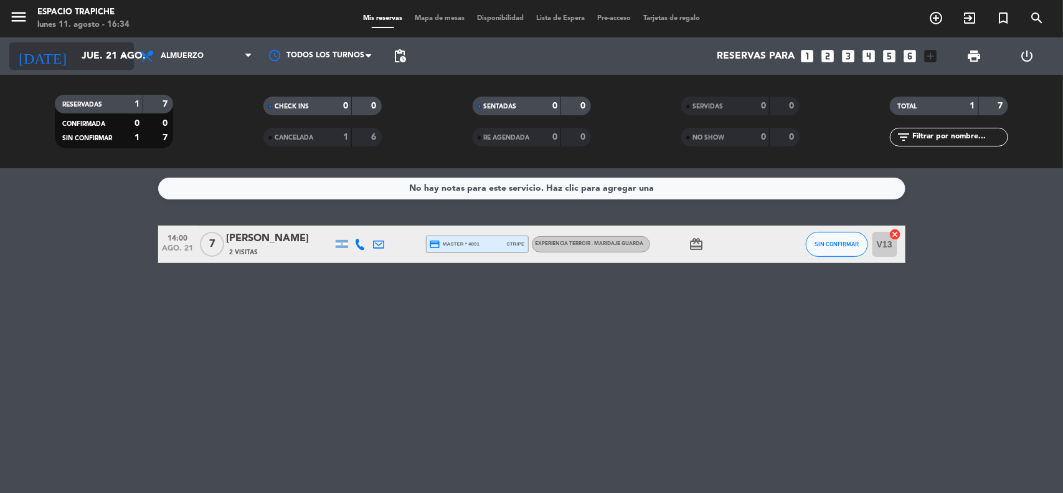
click at [75, 49] on input "jue. 21 ago." at bounding box center [140, 56] width 131 height 24
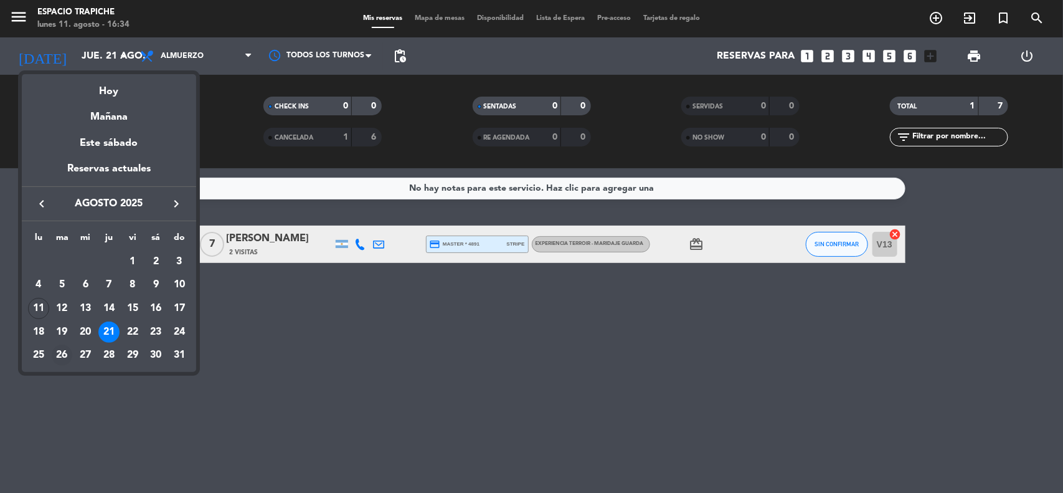
click at [63, 353] on div "26" at bounding box center [62, 354] width 21 height 21
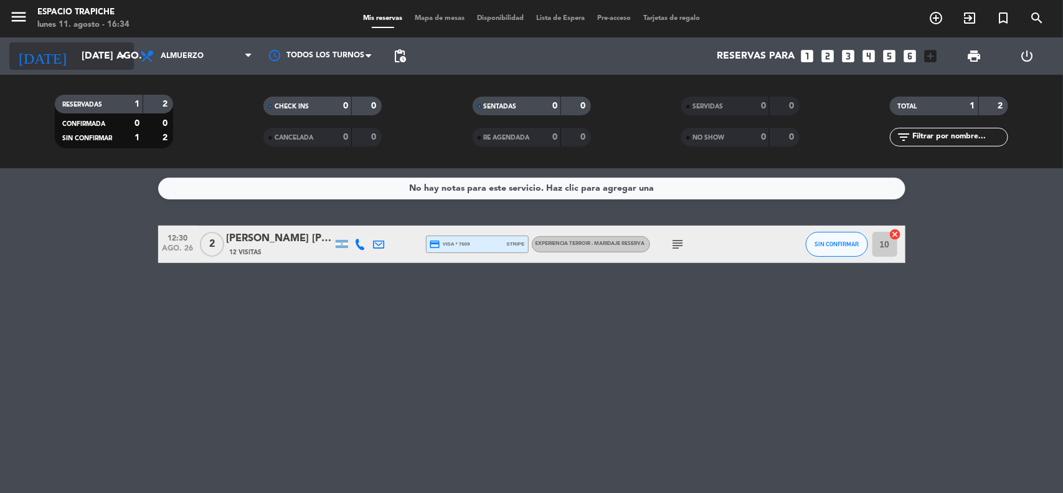
click at [75, 65] on input "[DATE] ago." at bounding box center [140, 56] width 131 height 24
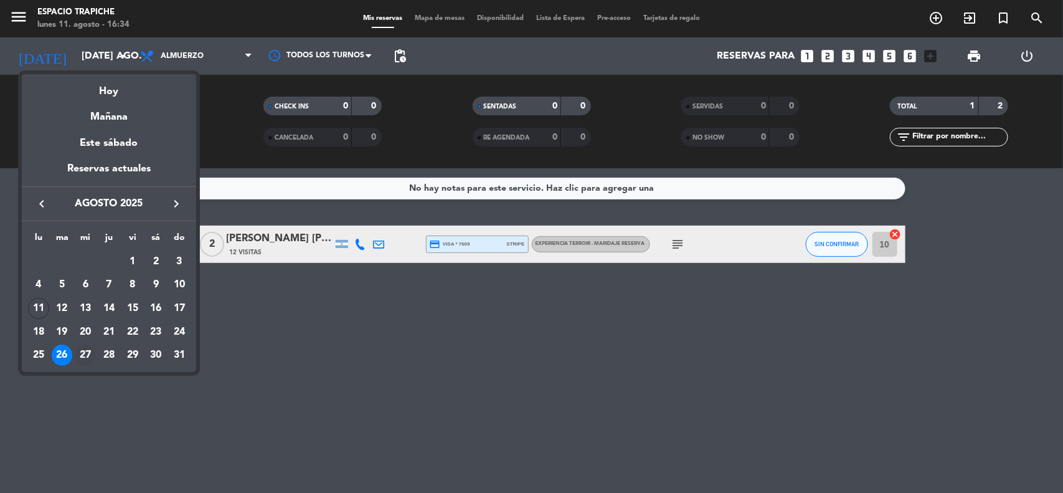
click at [84, 353] on div "27" at bounding box center [85, 354] width 21 height 21
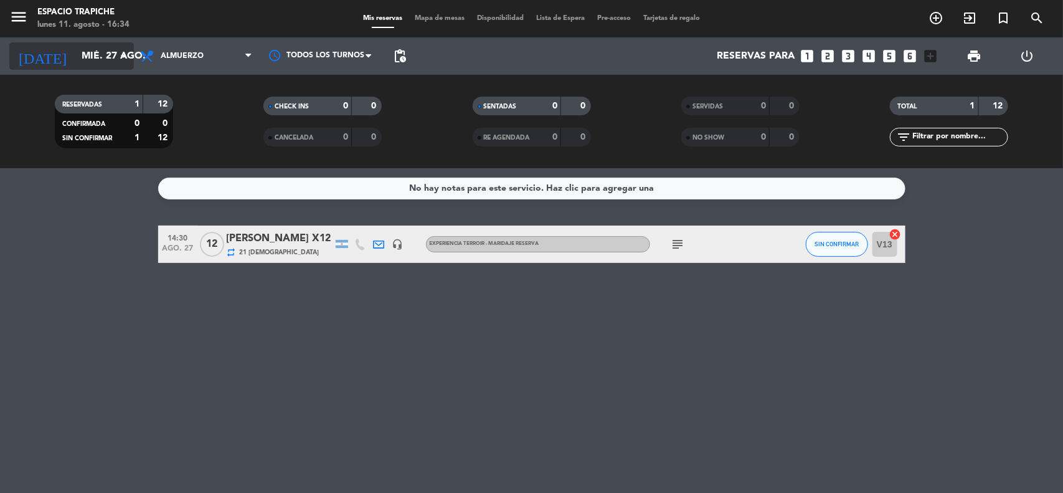
click at [89, 54] on input "mié. 27 ago." at bounding box center [140, 56] width 131 height 24
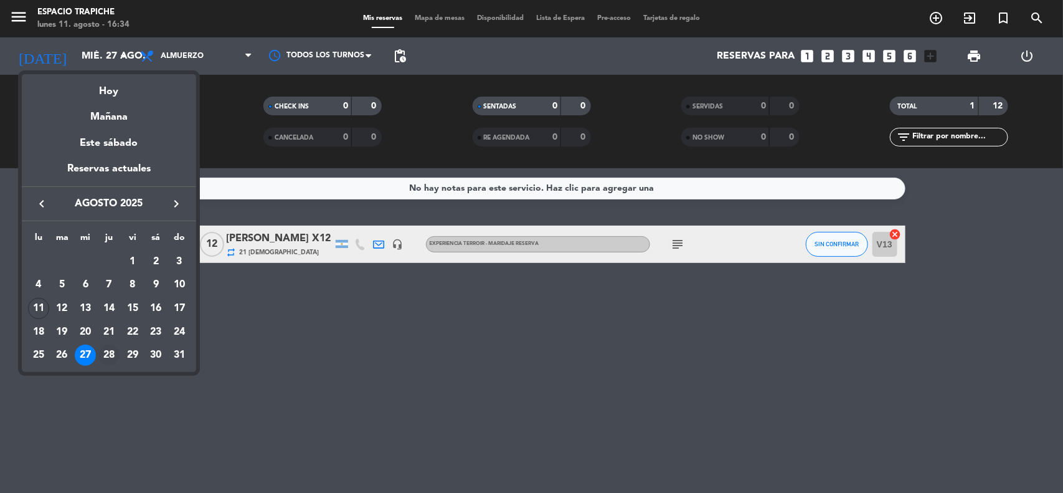
click at [114, 344] on td "28" at bounding box center [109, 356] width 24 height 24
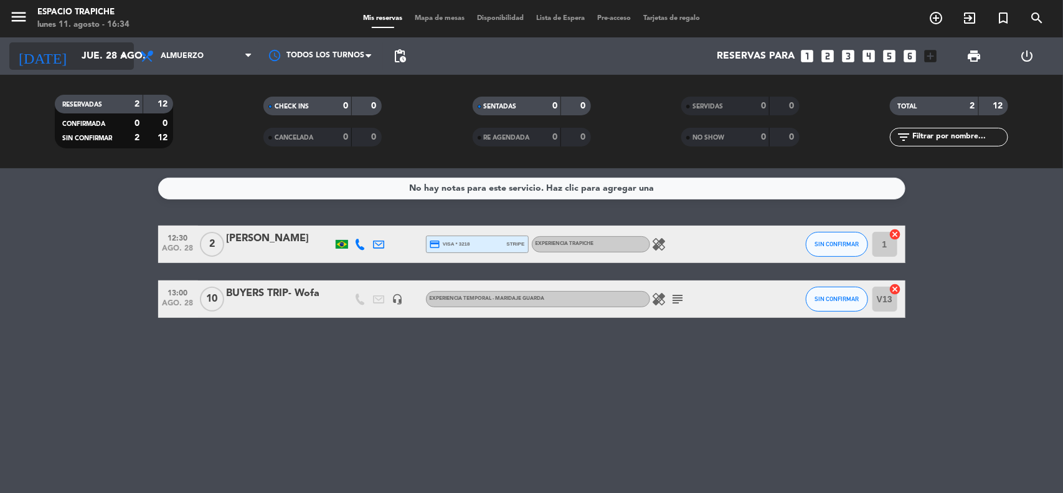
click at [93, 47] on input "jue. 28 ago." at bounding box center [140, 56] width 131 height 24
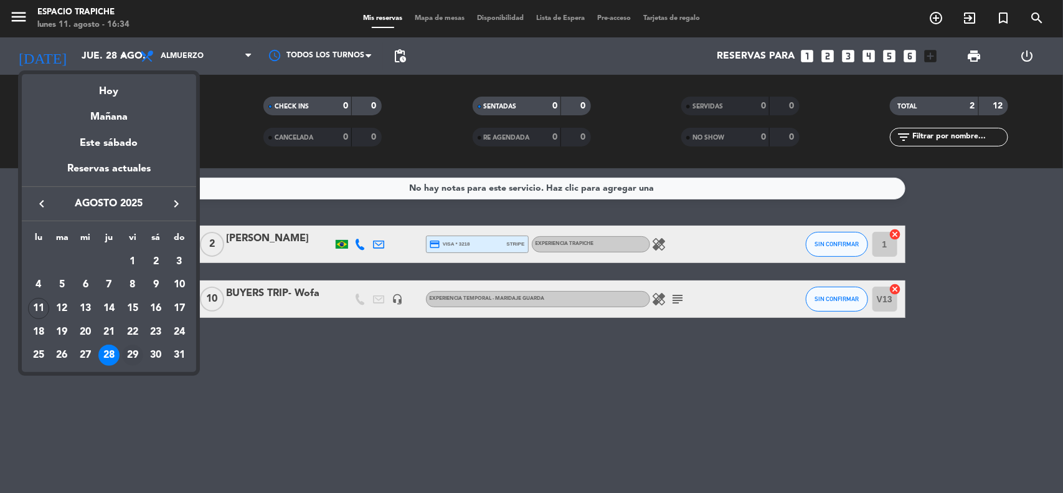
click at [132, 352] on div "29" at bounding box center [132, 354] width 21 height 21
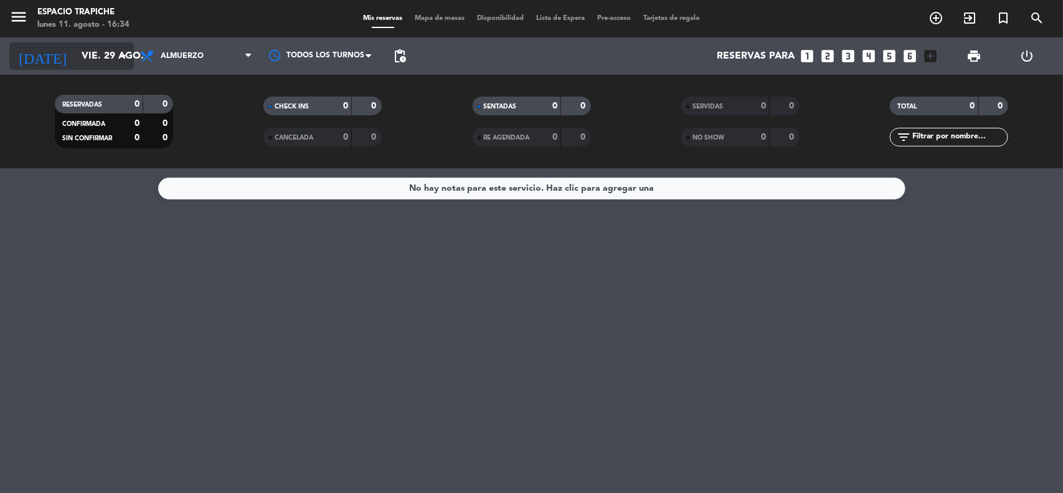
click at [84, 63] on input "vie. 29 ago." at bounding box center [140, 56] width 131 height 24
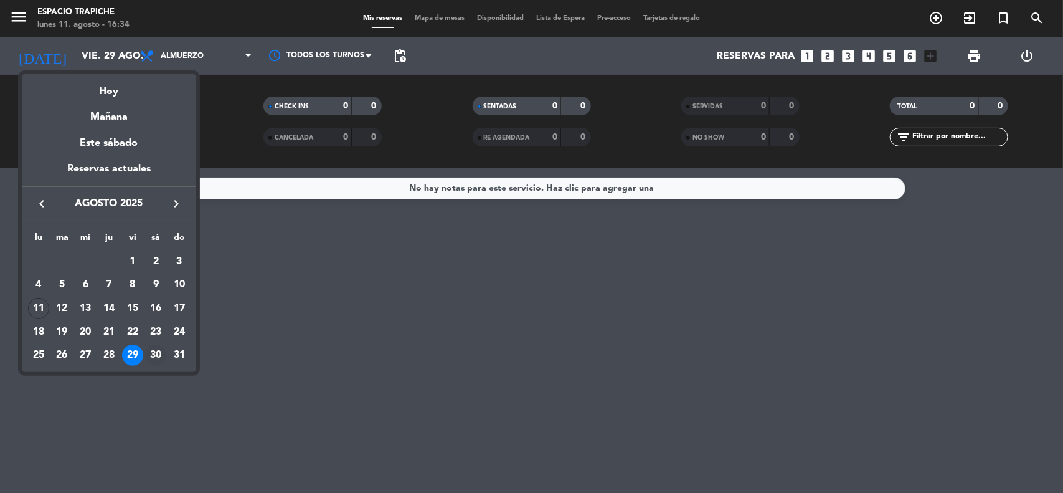
click at [158, 353] on div "30" at bounding box center [155, 354] width 21 height 21
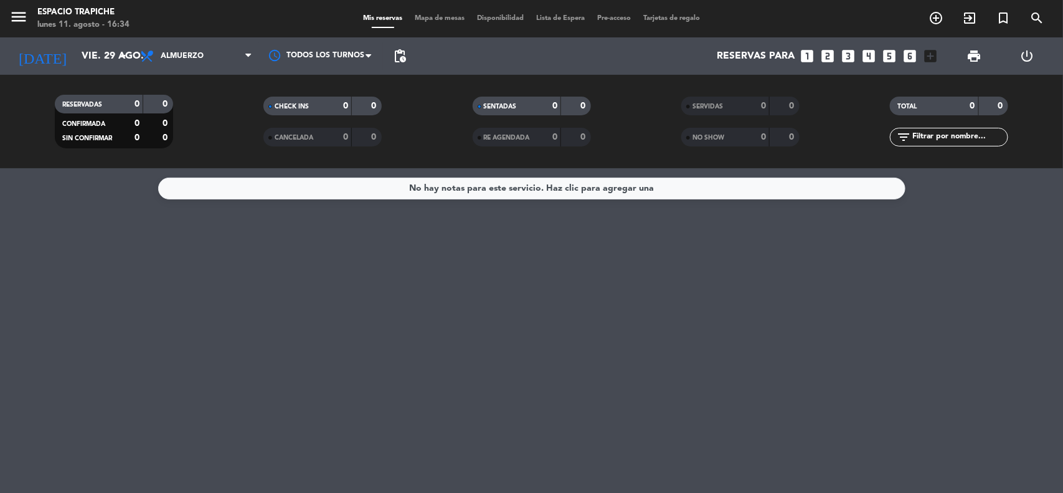
type input "sáb. 30 ago."
